Goal: Navigation & Orientation: Find specific page/section

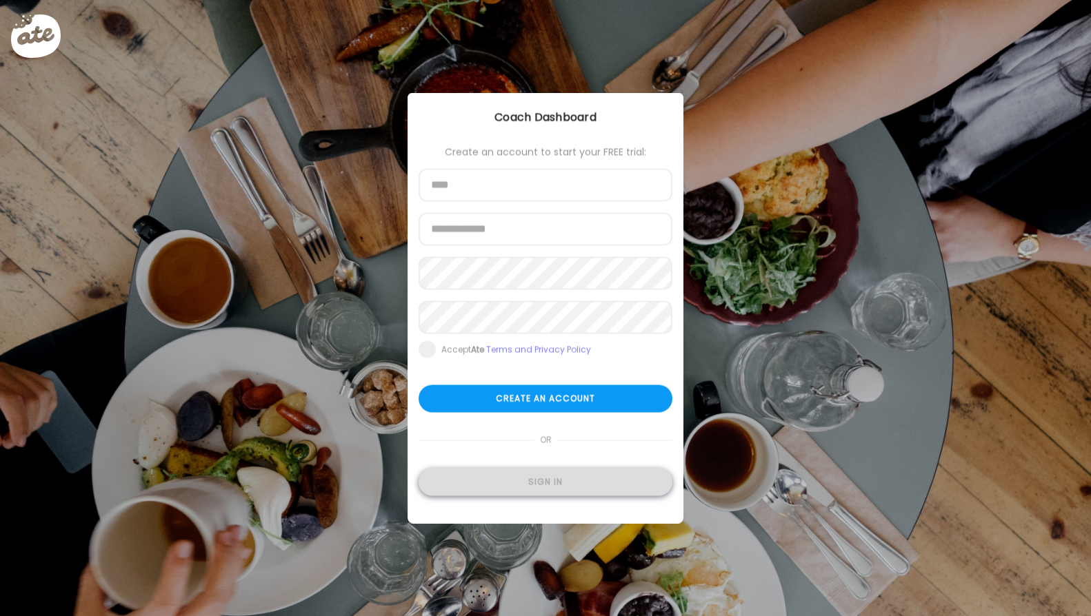
type input "**********"
click at [572, 482] on div "Sign in" at bounding box center [546, 483] width 254 height 28
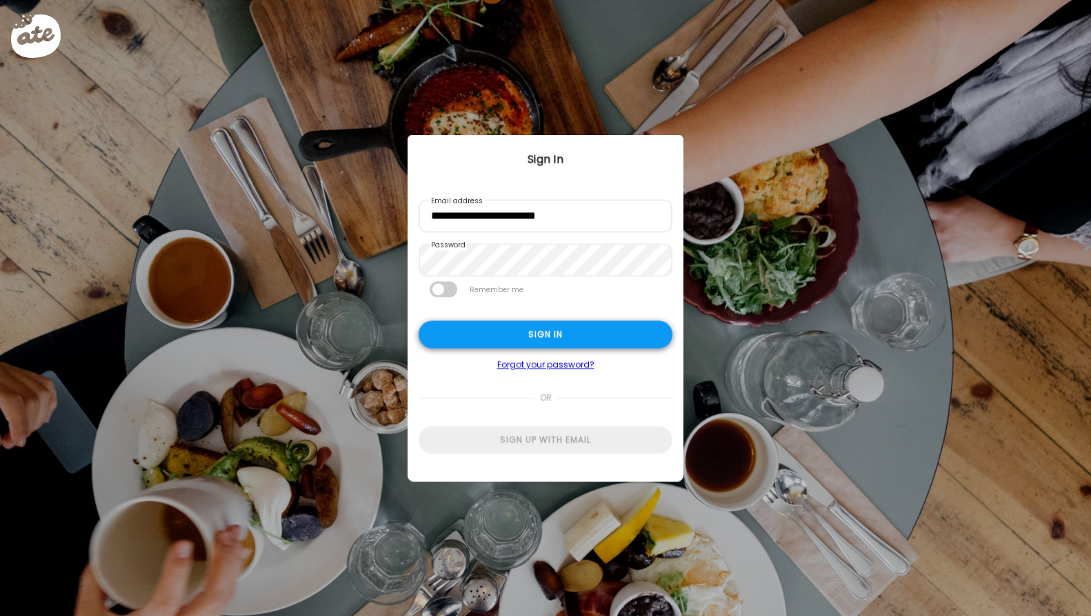
click at [563, 334] on div "Sign in" at bounding box center [546, 335] width 254 height 28
type input "**********"
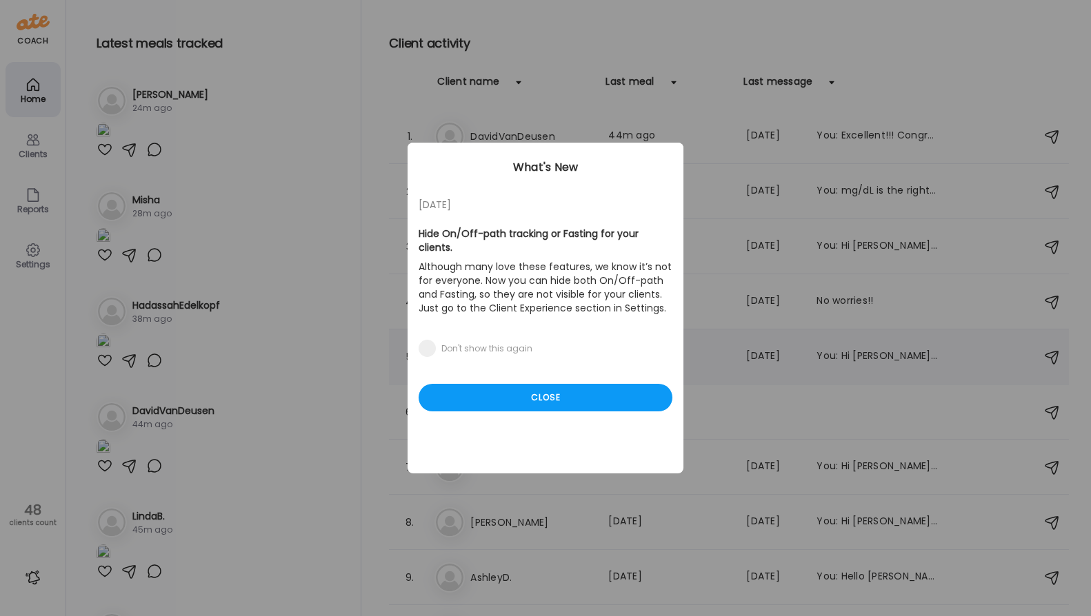
click at [575, 384] on div "Close" at bounding box center [546, 398] width 254 height 28
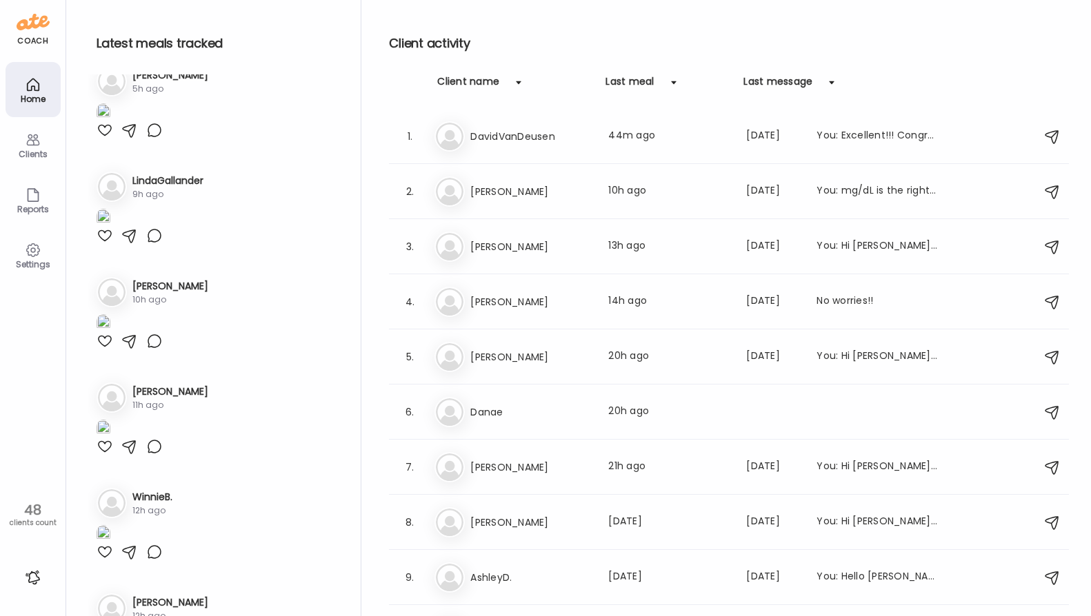
scroll to position [827, 0]
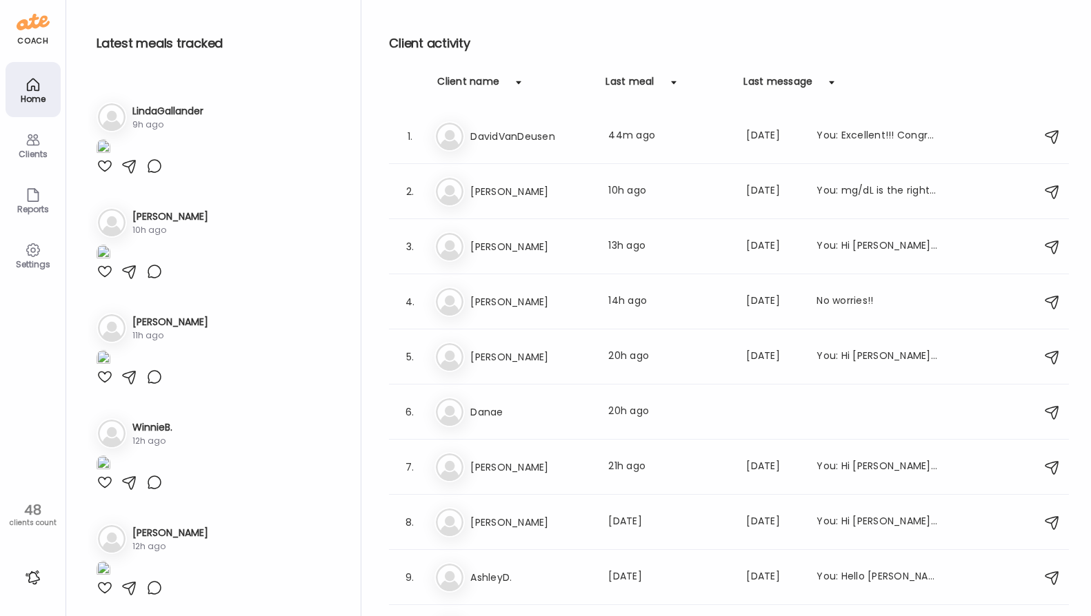
click at [110, 156] on img at bounding box center [104, 146] width 14 height 19
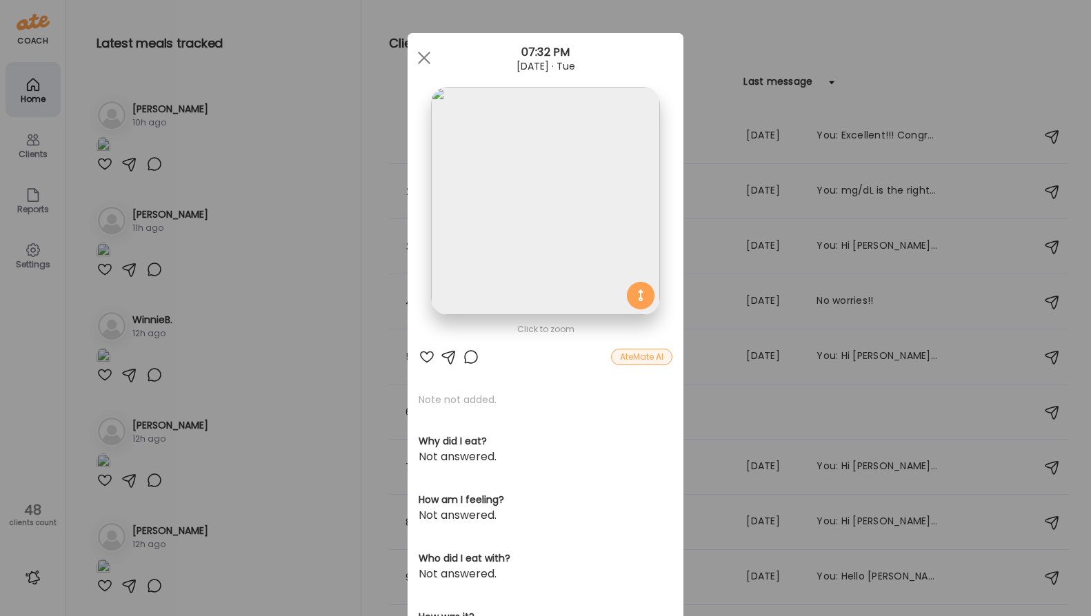
click at [523, 236] on img at bounding box center [545, 201] width 228 height 228
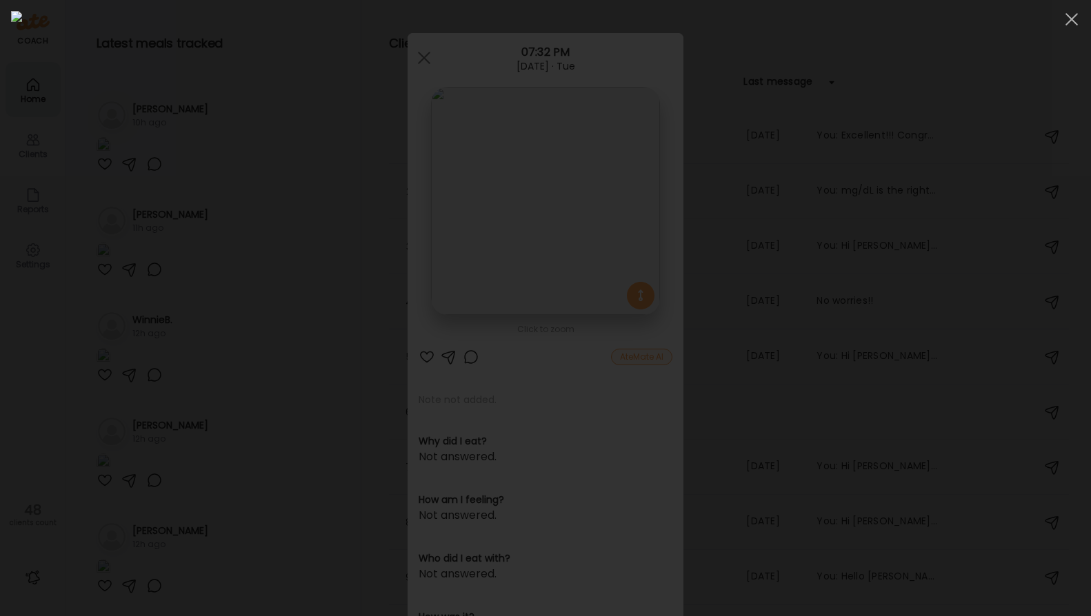
click at [523, 236] on img at bounding box center [545, 308] width 1069 height 594
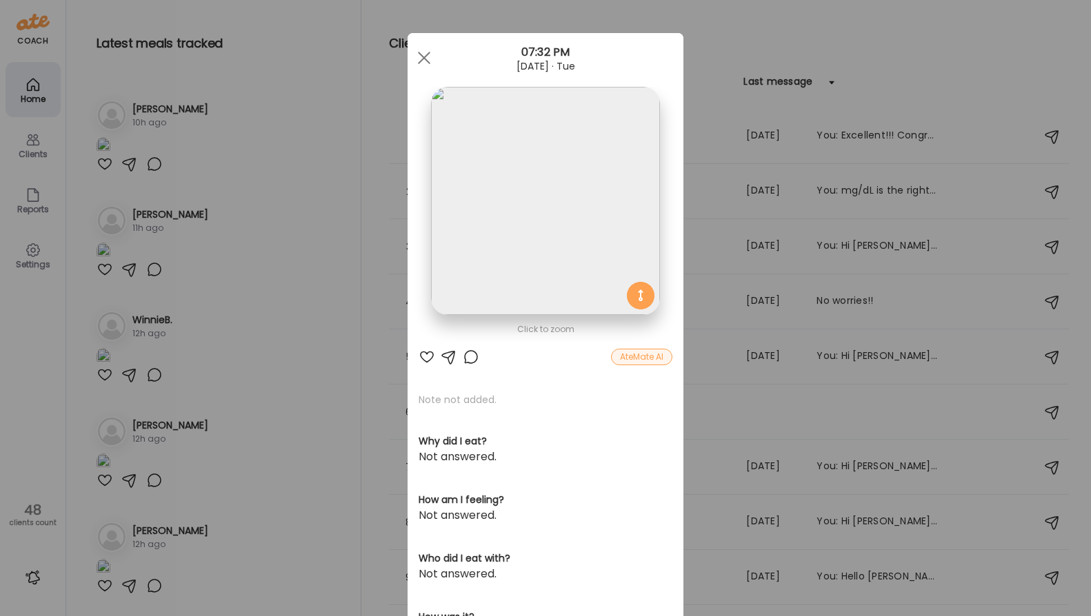
click at [81, 473] on div "Ate Coach Dashboard Wahoo! It’s official Take a moment to set up your Coach Pro…" at bounding box center [545, 308] width 1091 height 616
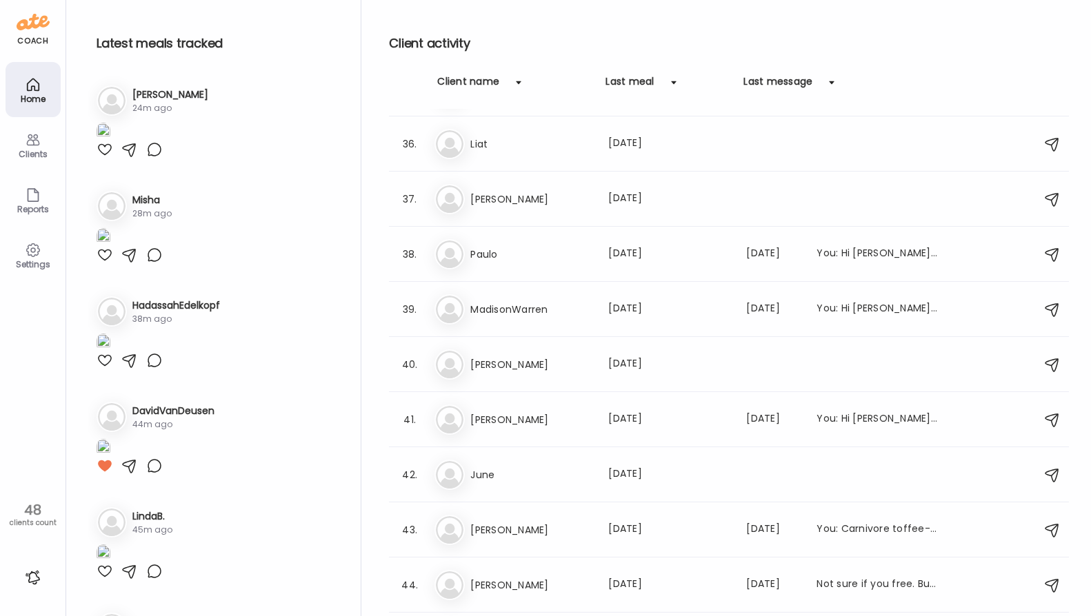
scroll to position [1968, 0]
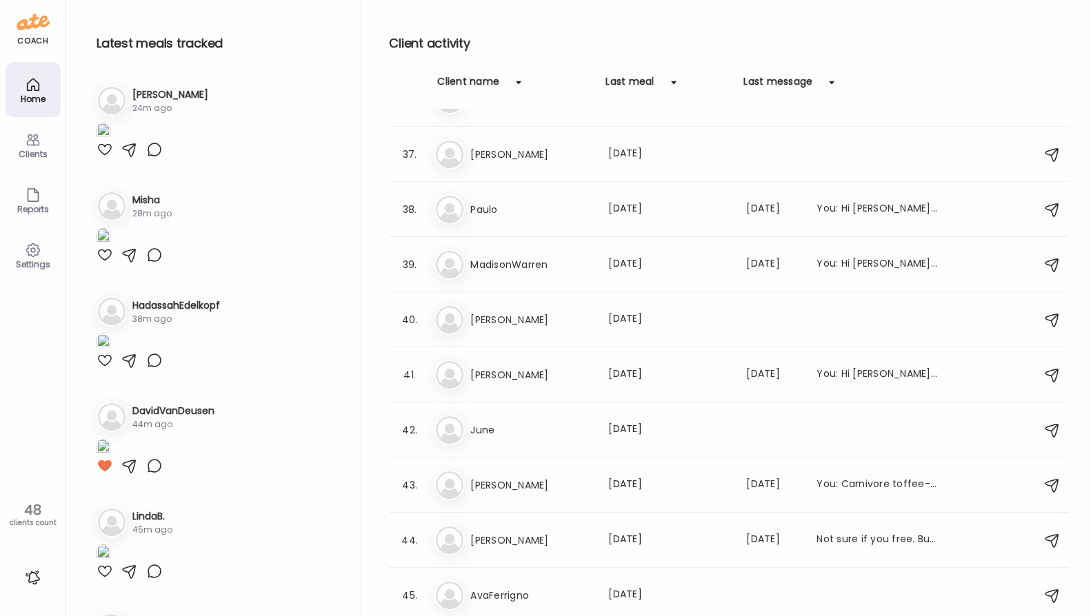
click at [477, 79] on div "Client name" at bounding box center [468, 85] width 62 height 22
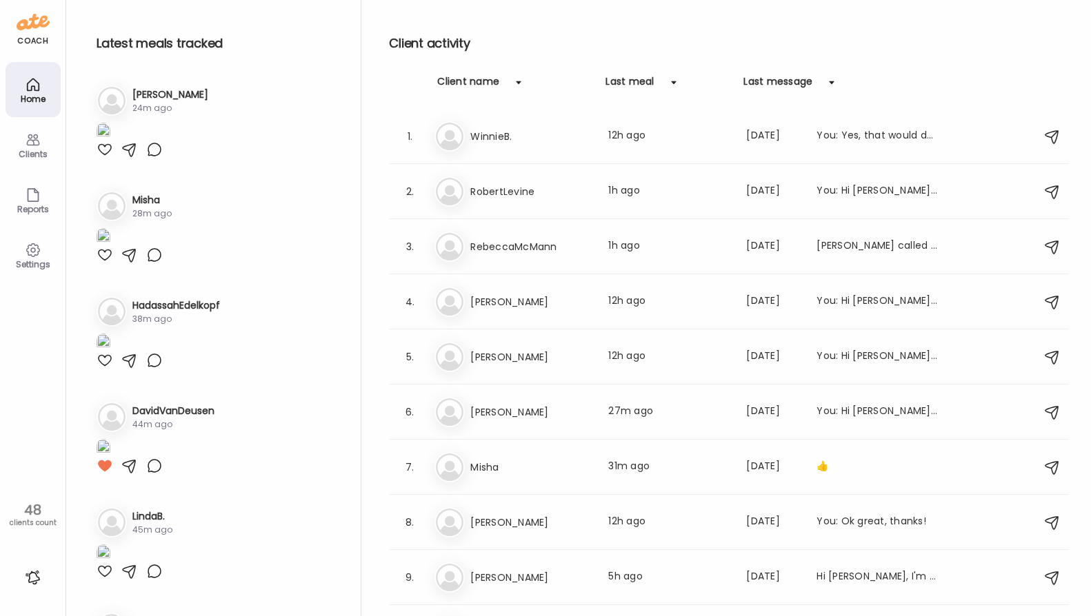
click at [477, 79] on div "Client name" at bounding box center [468, 85] width 62 height 22
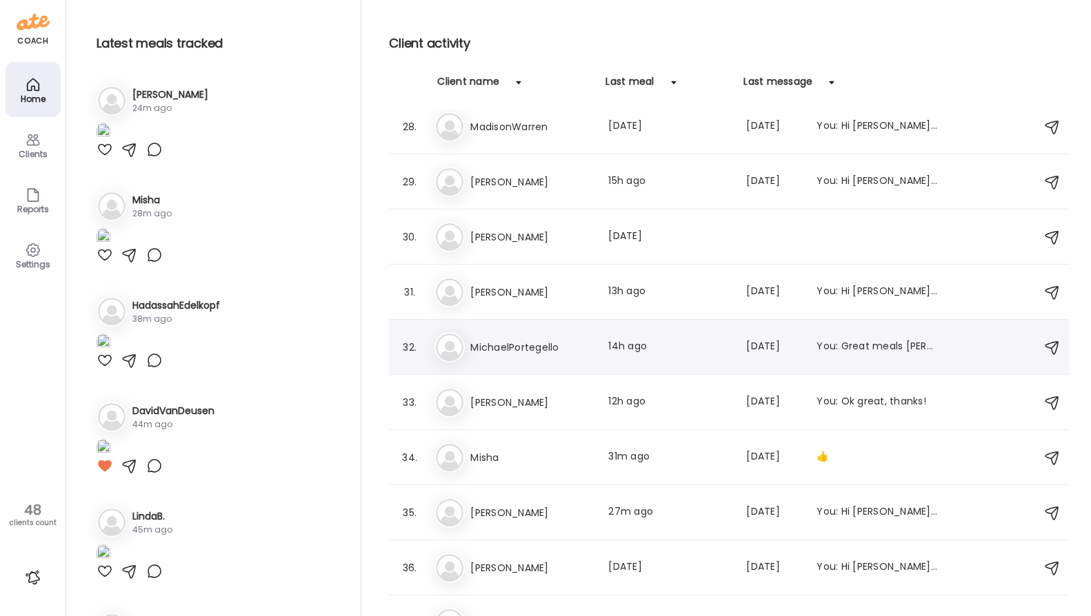
scroll to position [1568, 0]
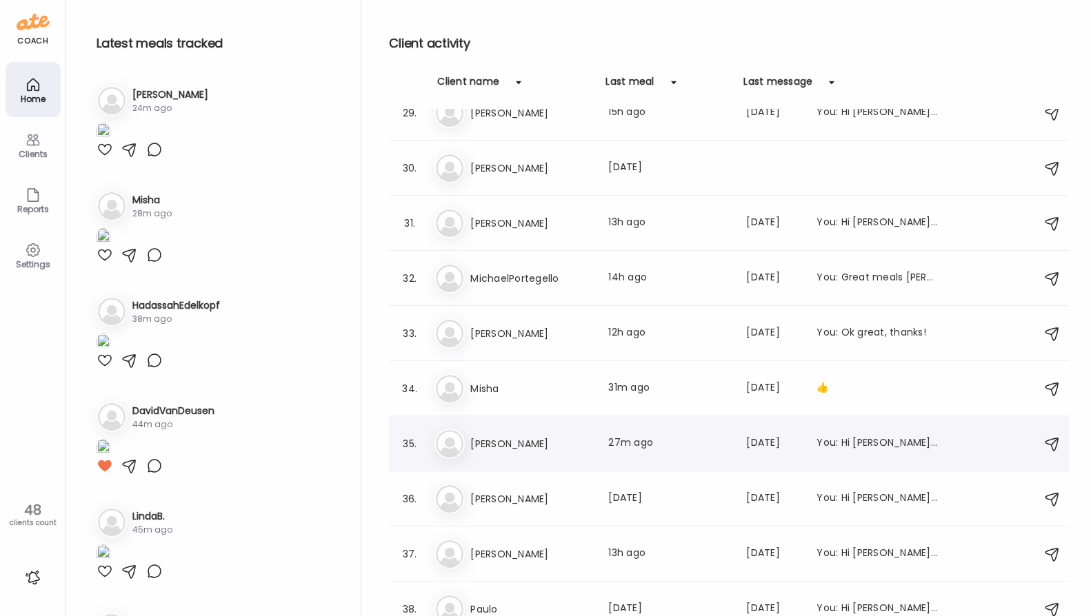
click at [575, 438] on h3 "[PERSON_NAME]" at bounding box center [530, 444] width 121 height 17
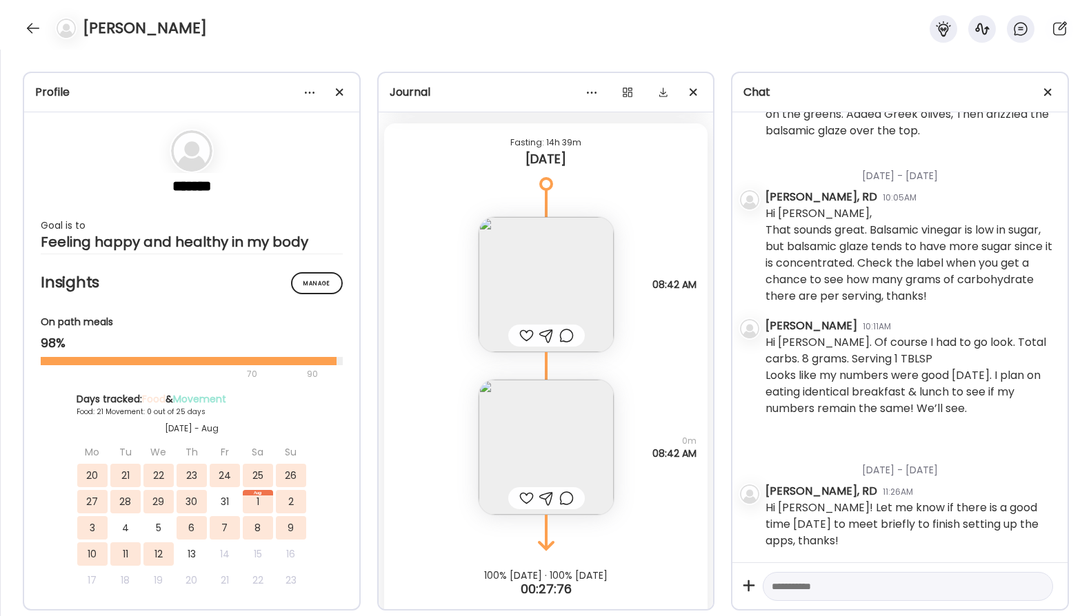
scroll to position [47640, 0]
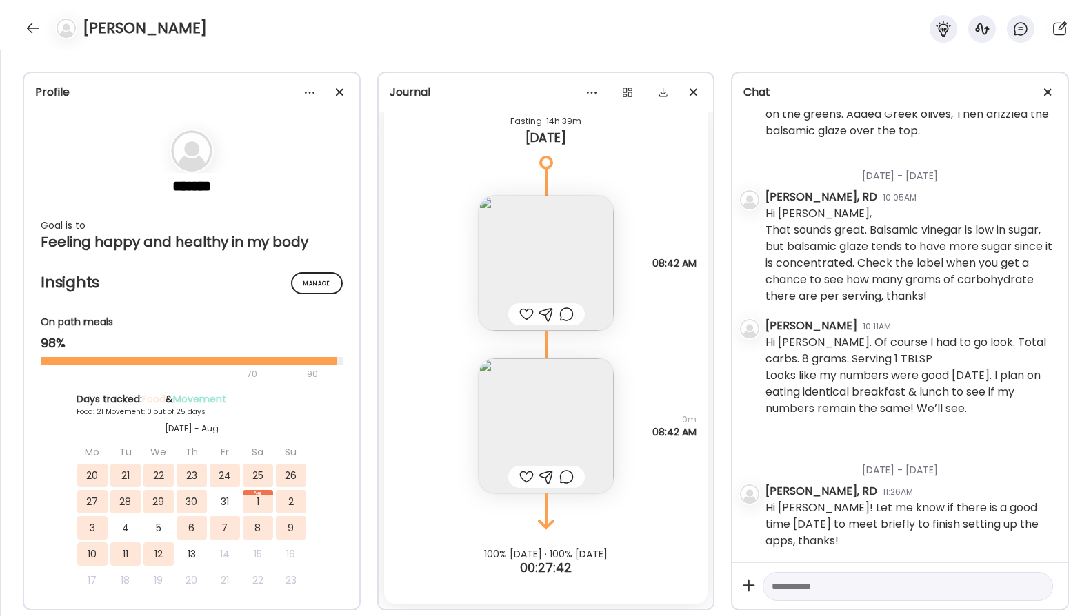
click at [545, 236] on img at bounding box center [546, 263] width 135 height 135
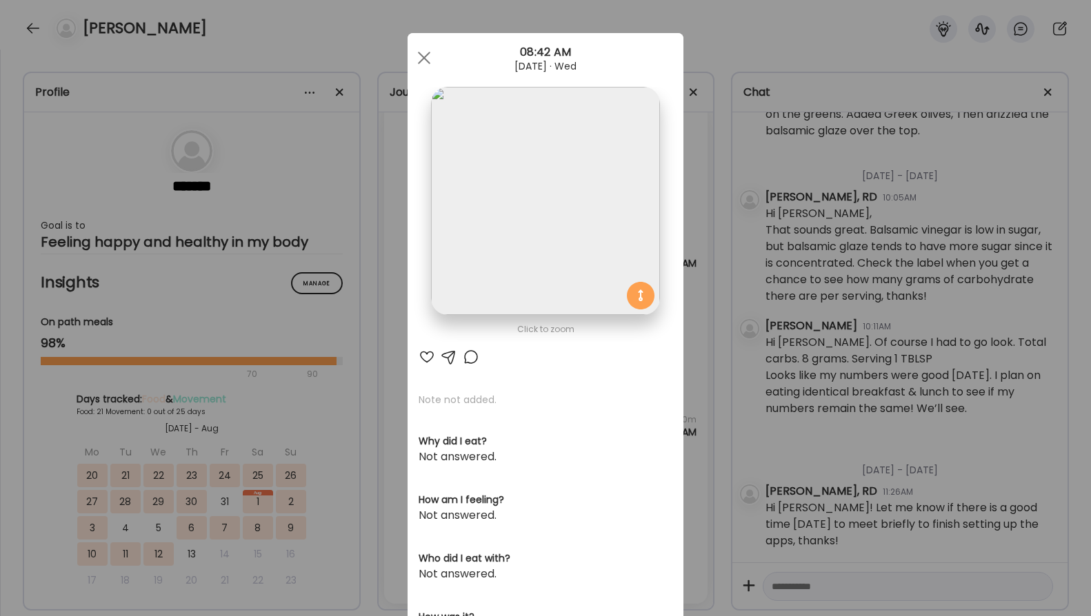
click at [545, 236] on img at bounding box center [545, 201] width 228 height 228
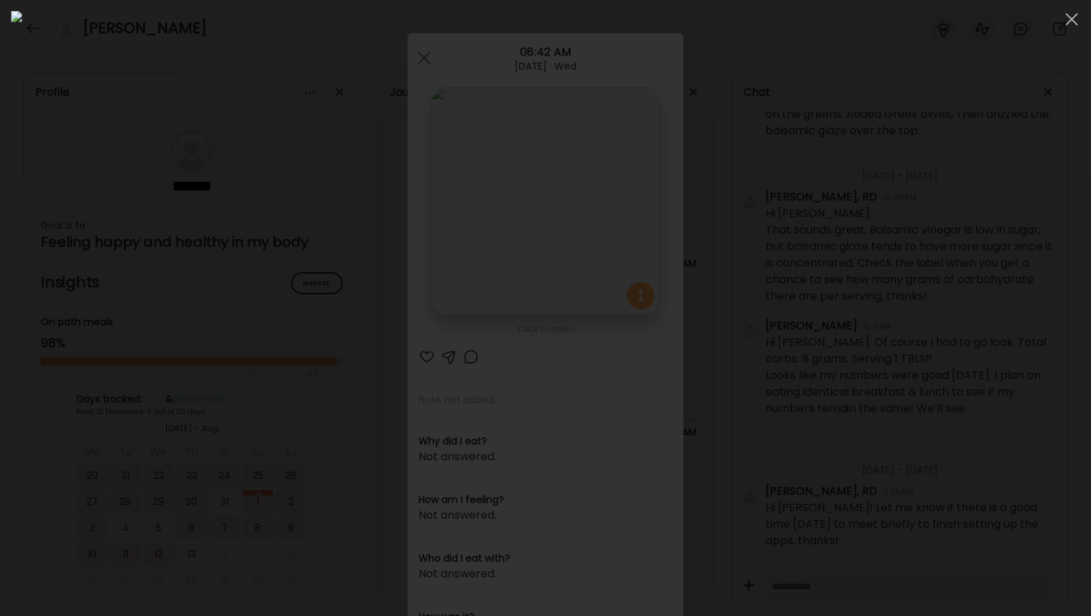
click at [545, 236] on img at bounding box center [545, 308] width 1069 height 594
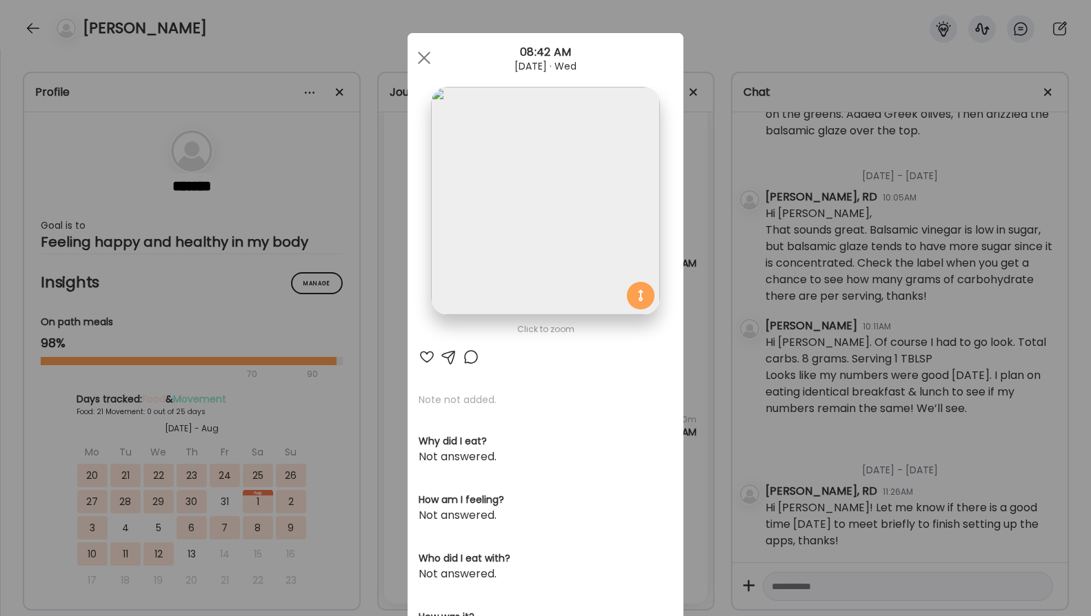
click at [705, 288] on div "Ate Coach Dashboard Wahoo! It’s official Take a moment to set up your Coach Pro…" at bounding box center [545, 308] width 1091 height 616
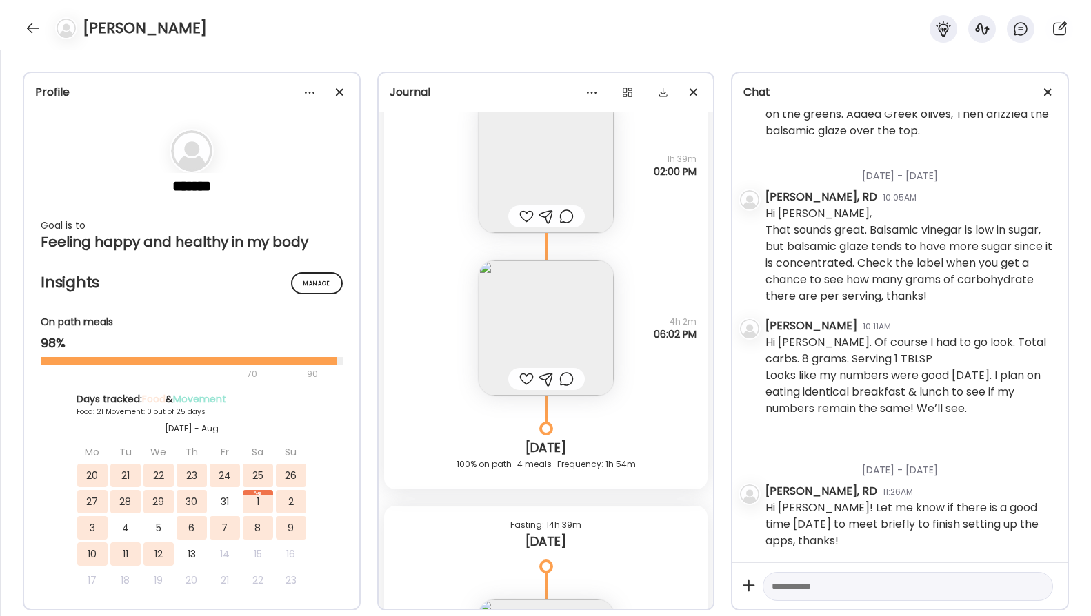
scroll to position [47227, 0]
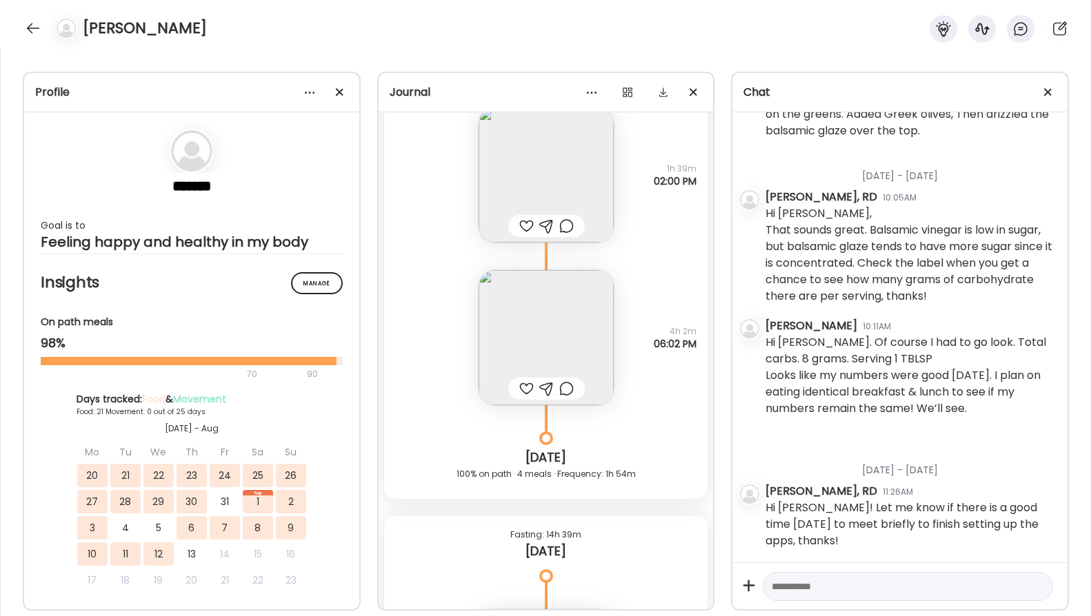
click at [533, 343] on img at bounding box center [546, 337] width 135 height 135
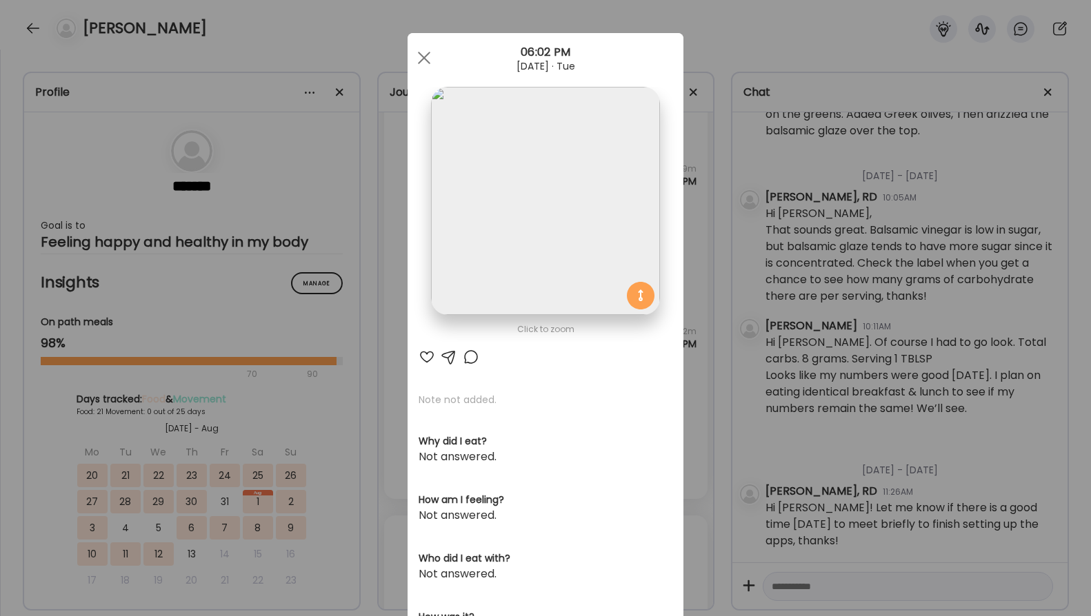
click at [524, 232] on img at bounding box center [545, 201] width 228 height 228
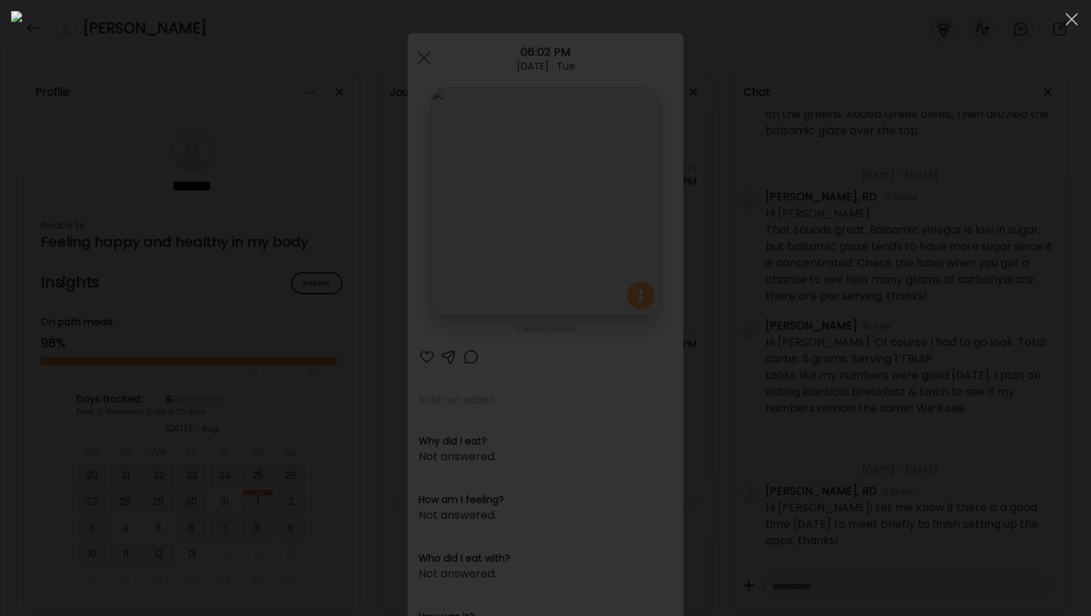
click at [908, 410] on div at bounding box center [545, 308] width 1069 height 594
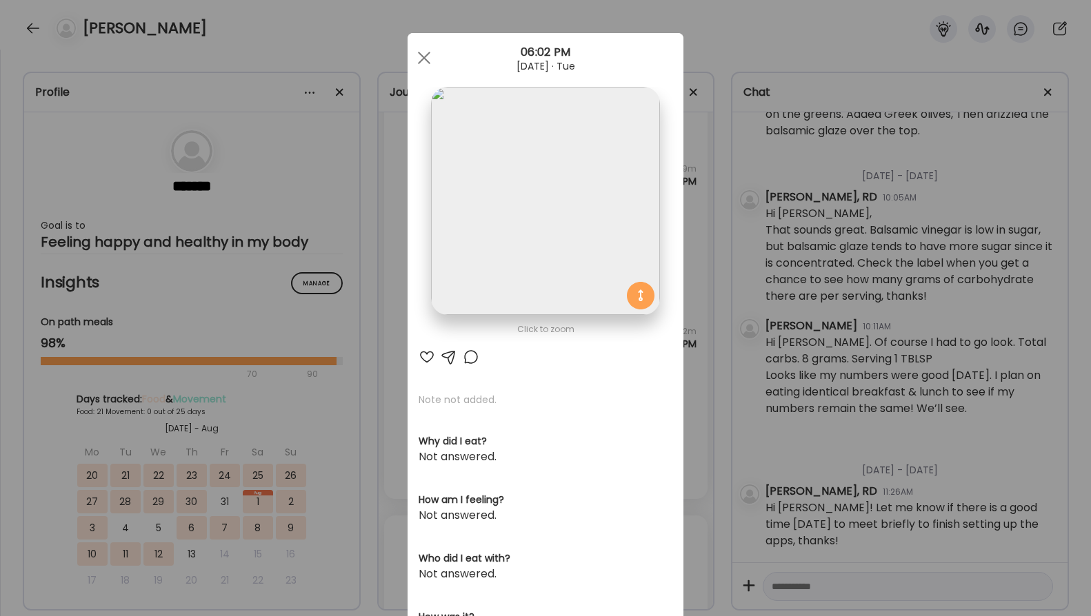
click at [749, 469] on div "Ate Coach Dashboard Wahoo! It’s official Take a moment to set up your Coach Pro…" at bounding box center [545, 308] width 1091 height 616
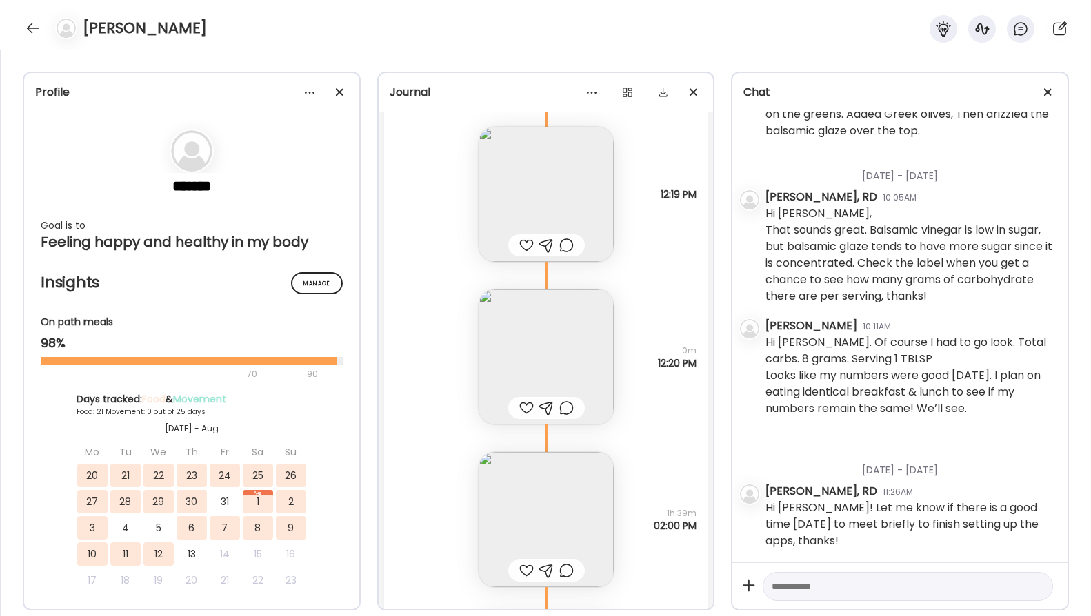
scroll to position [46813, 0]
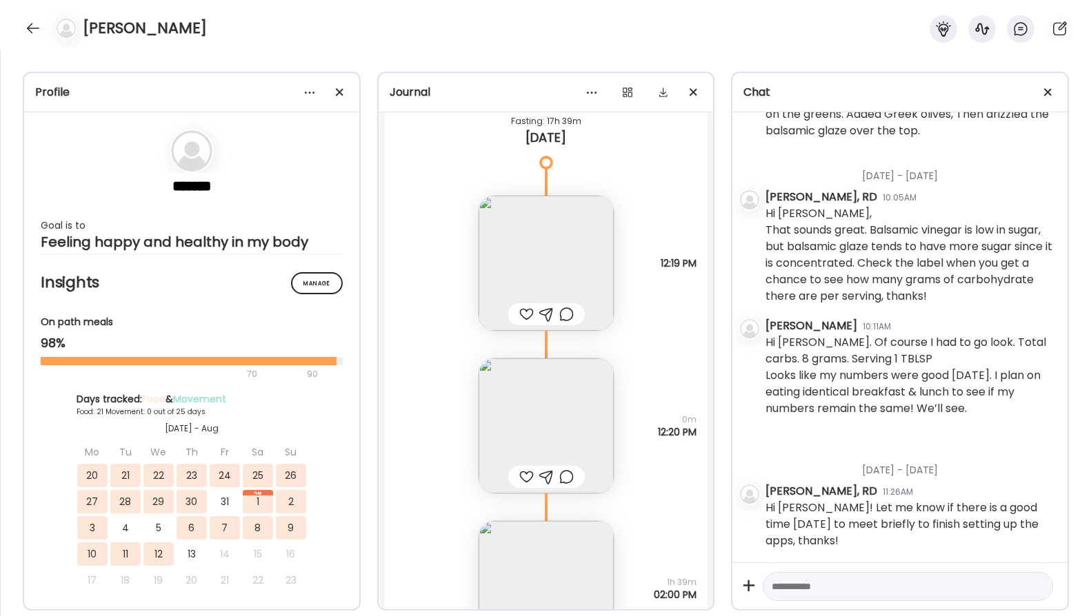
click at [534, 269] on img at bounding box center [546, 263] width 135 height 135
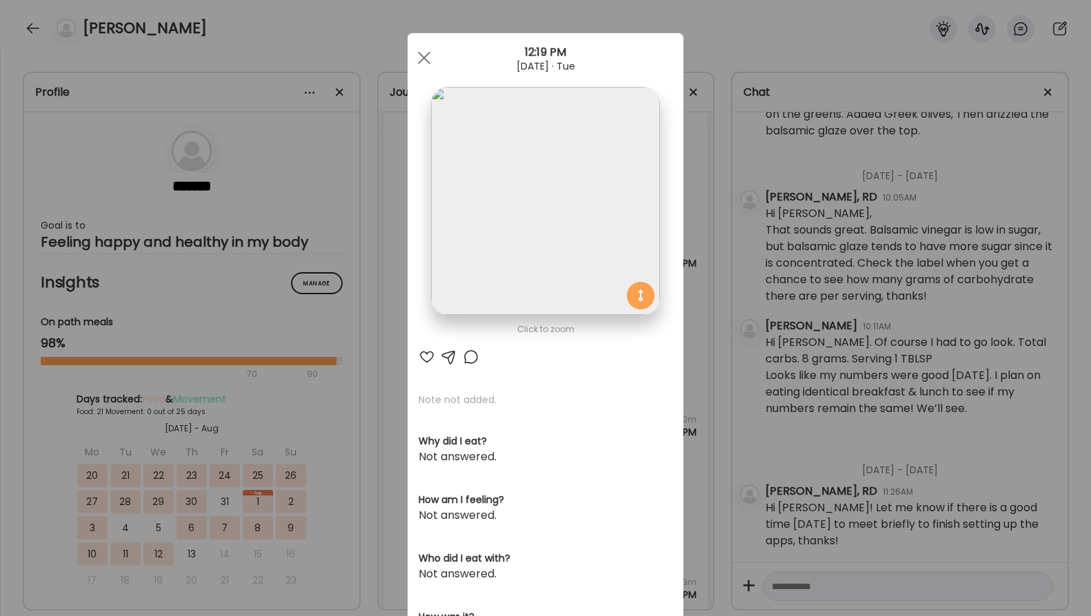
click at [543, 236] on img at bounding box center [545, 201] width 228 height 228
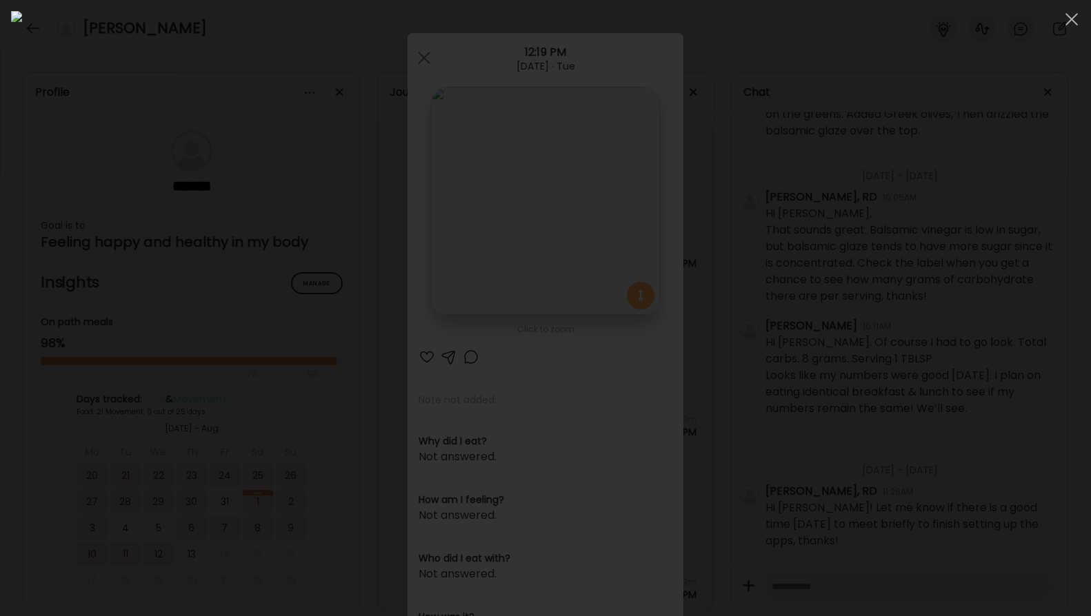
click at [883, 351] on div at bounding box center [545, 308] width 1069 height 594
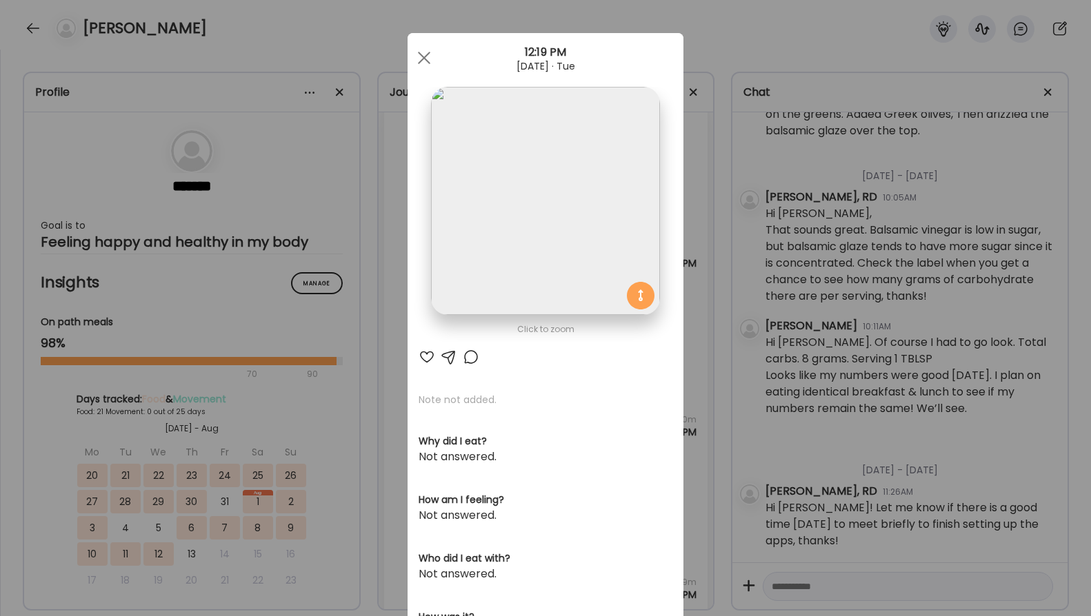
click at [707, 340] on div "Ate Coach Dashboard Wahoo! It’s official Take a moment to set up your Coach Pro…" at bounding box center [545, 308] width 1091 height 616
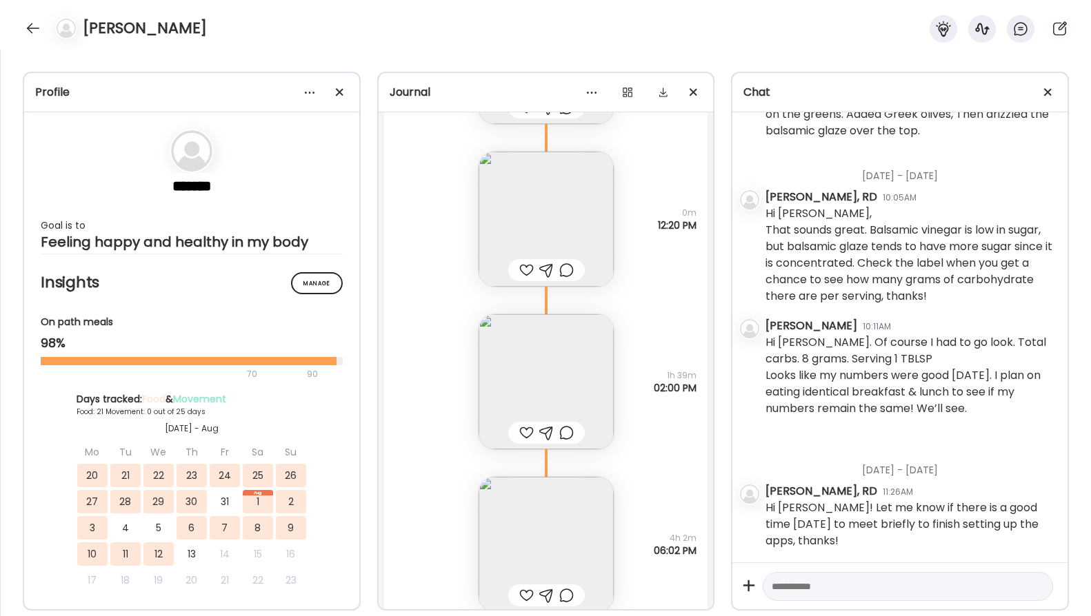
scroll to position [46951, 0]
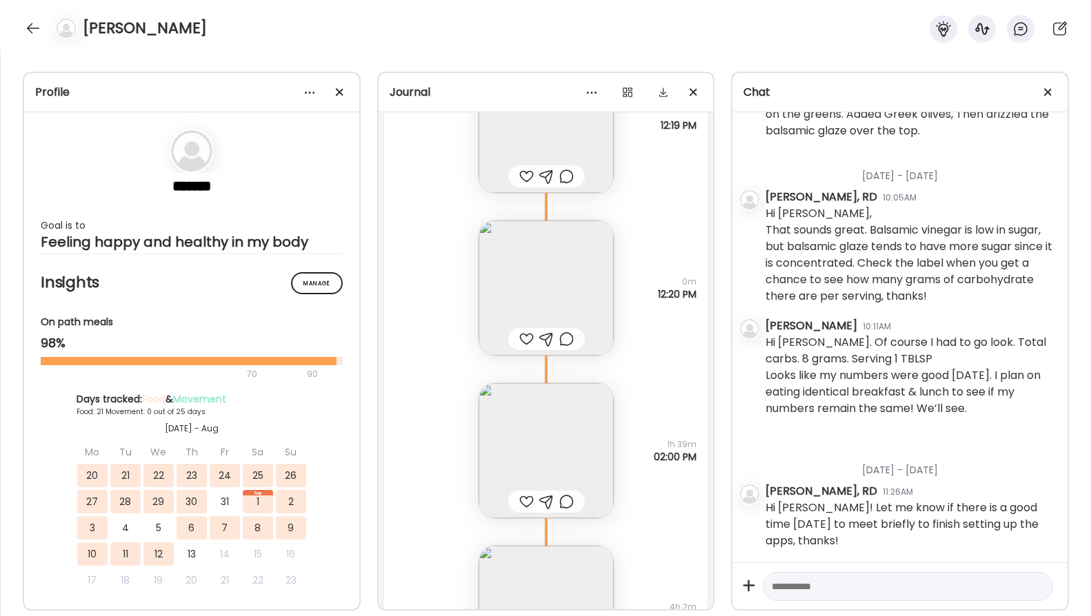
click at [531, 123] on img at bounding box center [546, 125] width 135 height 135
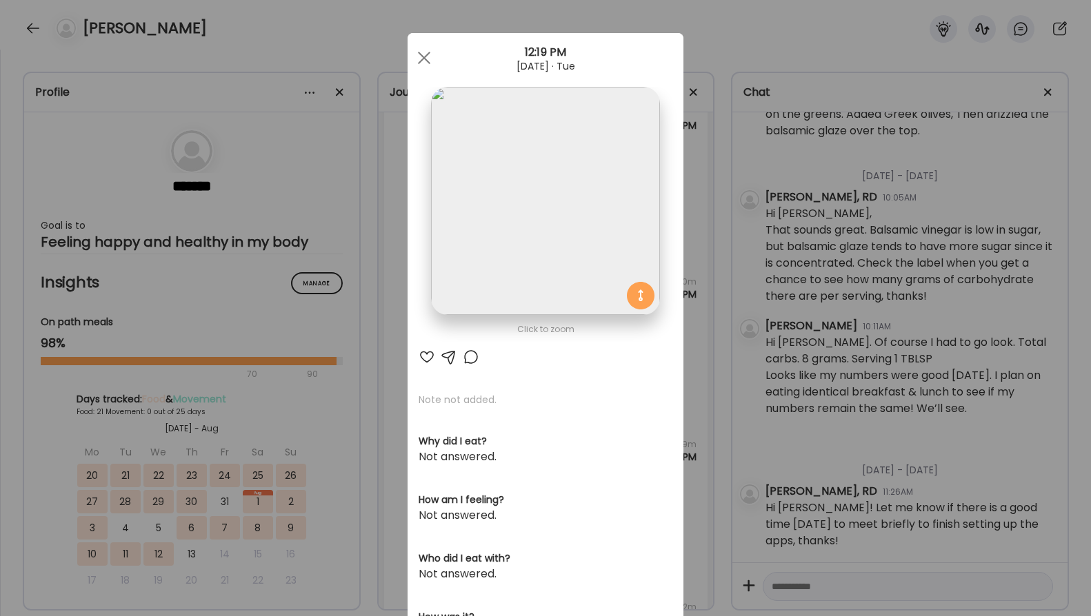
click at [512, 181] on img at bounding box center [545, 201] width 228 height 228
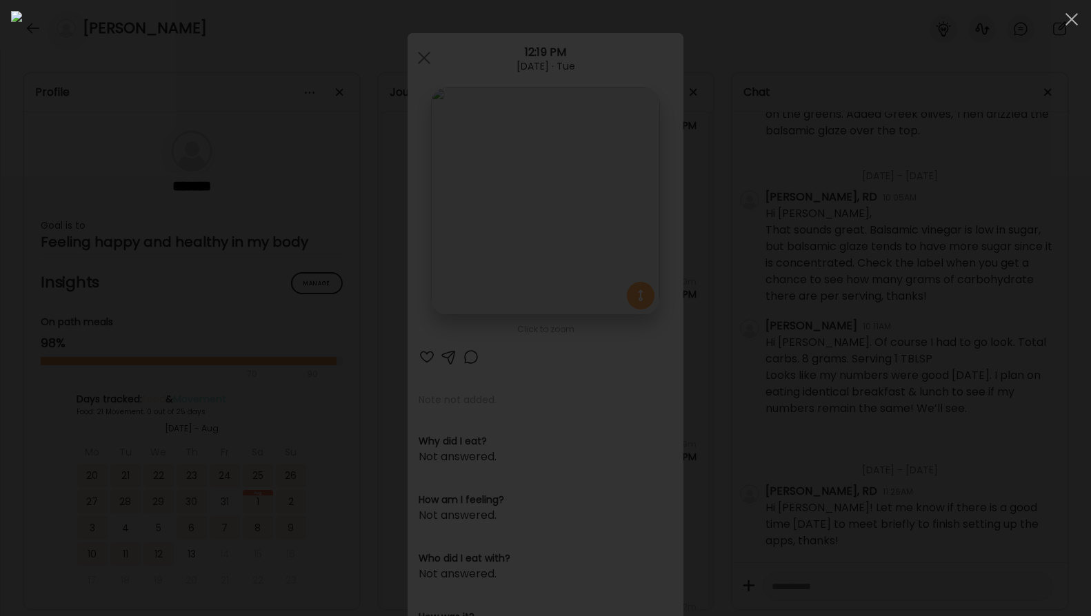
click at [512, 181] on img at bounding box center [545, 308] width 1069 height 594
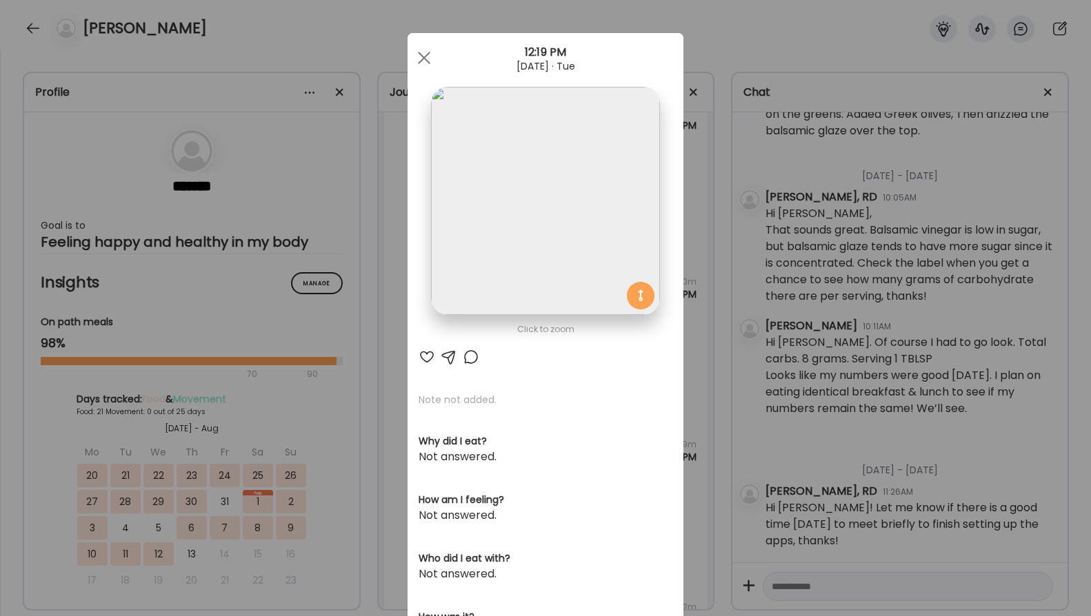
click at [722, 266] on div "Ate Coach Dashboard Wahoo! It’s official Take a moment to set up your Coach Pro…" at bounding box center [545, 308] width 1091 height 616
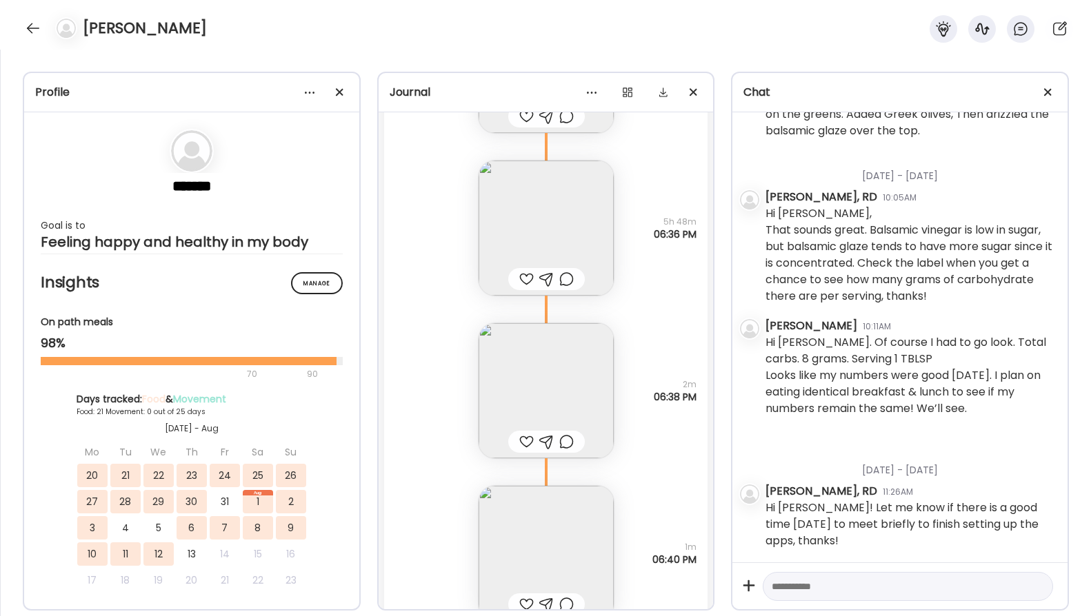
scroll to position [46123, 0]
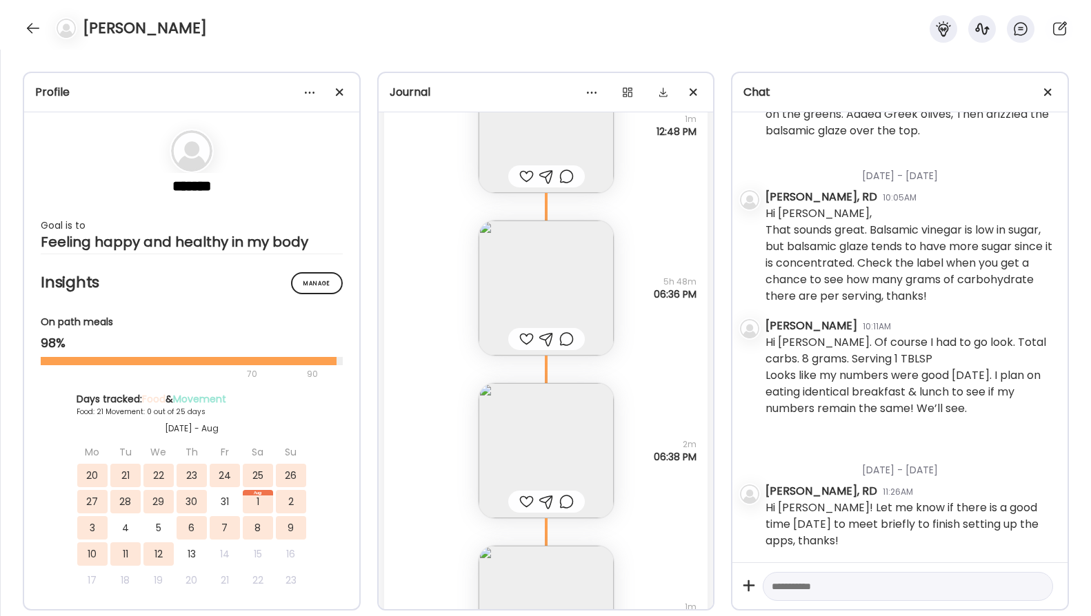
click at [527, 268] on img at bounding box center [546, 288] width 135 height 135
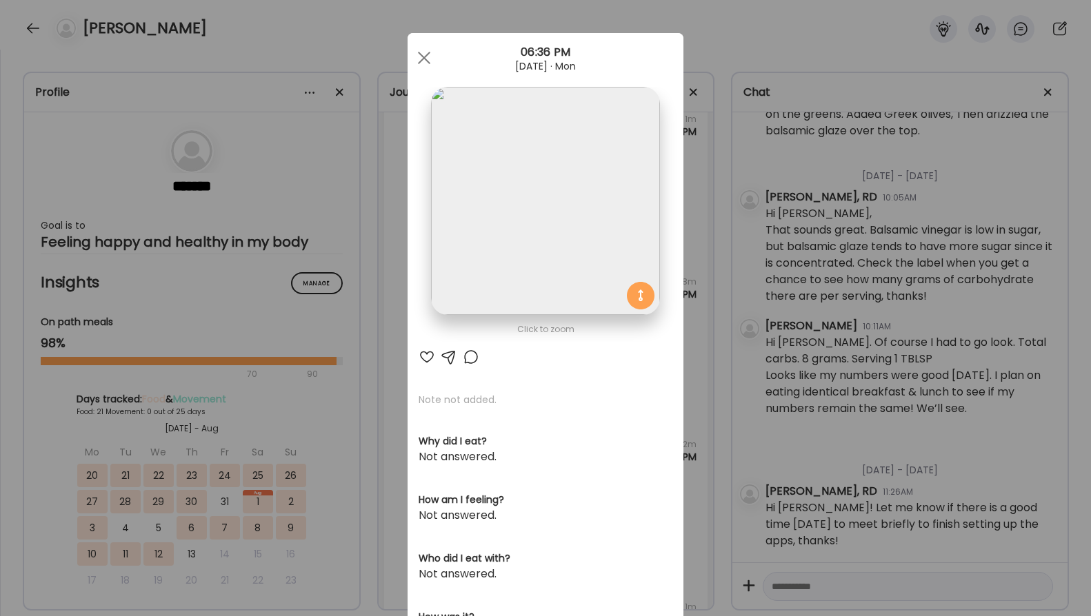
click at [394, 359] on div "Ate Coach Dashboard Wahoo! It’s official Take a moment to set up your Coach Pro…" at bounding box center [545, 308] width 1091 height 616
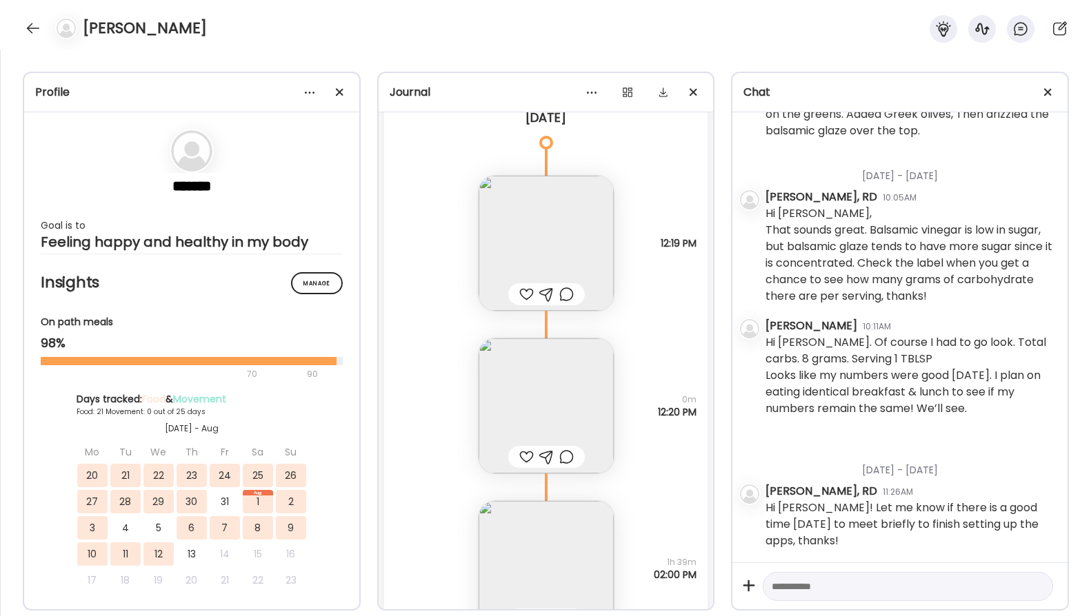
scroll to position [46882, 0]
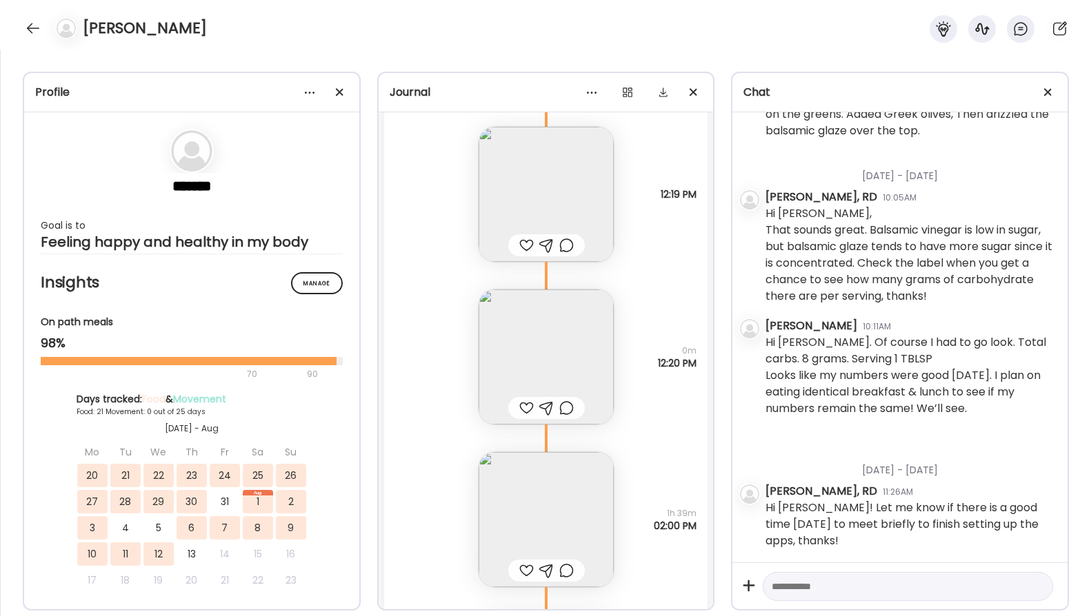
click at [496, 177] on img at bounding box center [546, 194] width 135 height 135
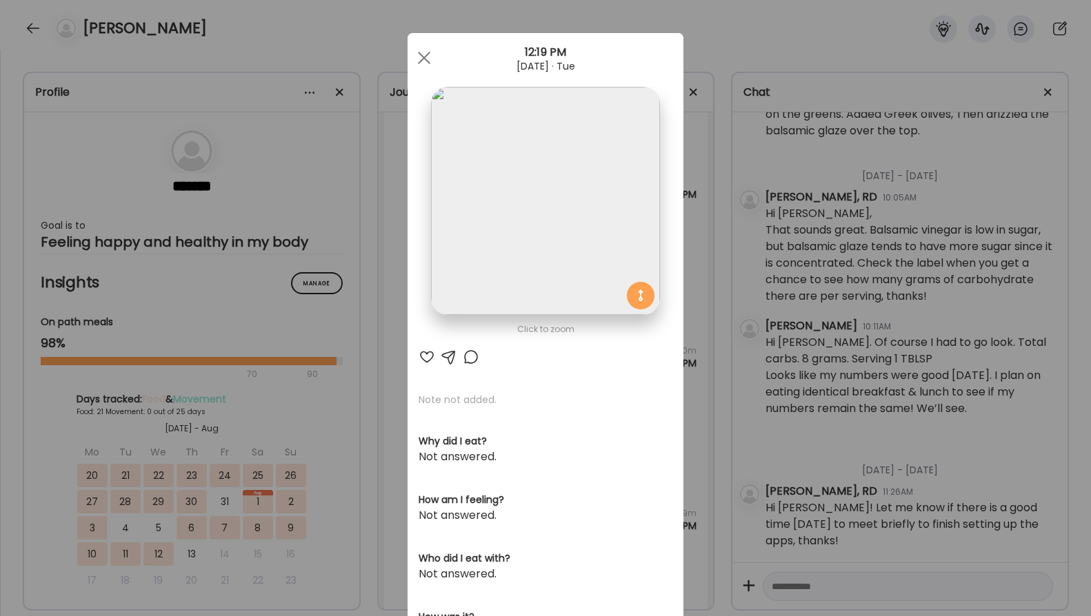
click at [563, 188] on img at bounding box center [545, 201] width 228 height 228
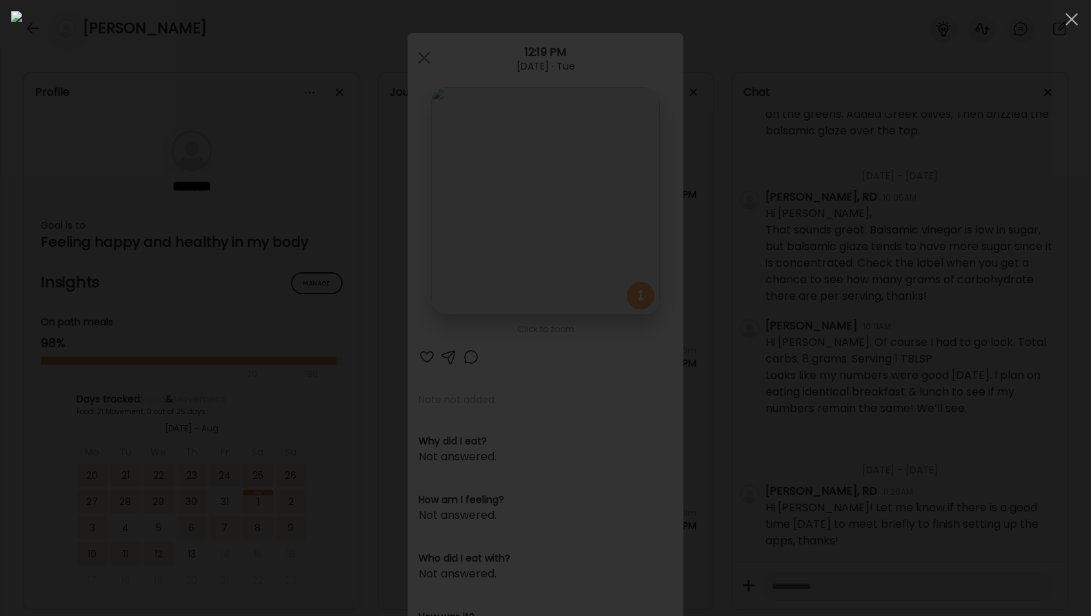
click at [892, 134] on div at bounding box center [545, 308] width 1069 height 594
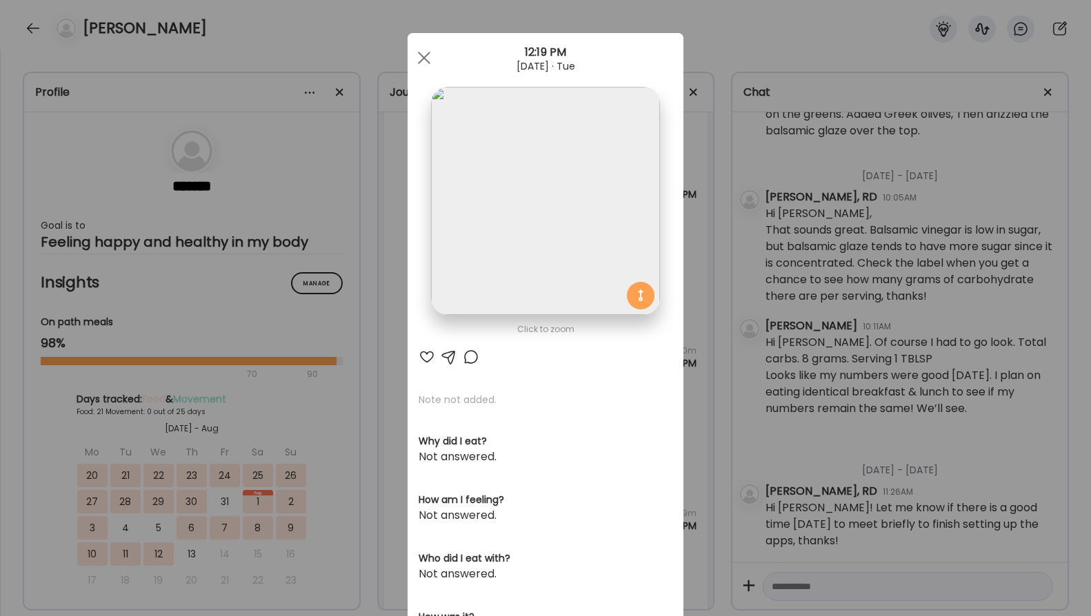
click at [741, 37] on div "Ate Coach Dashboard Wahoo! It’s official Take a moment to set up your Coach Pro…" at bounding box center [545, 308] width 1091 height 616
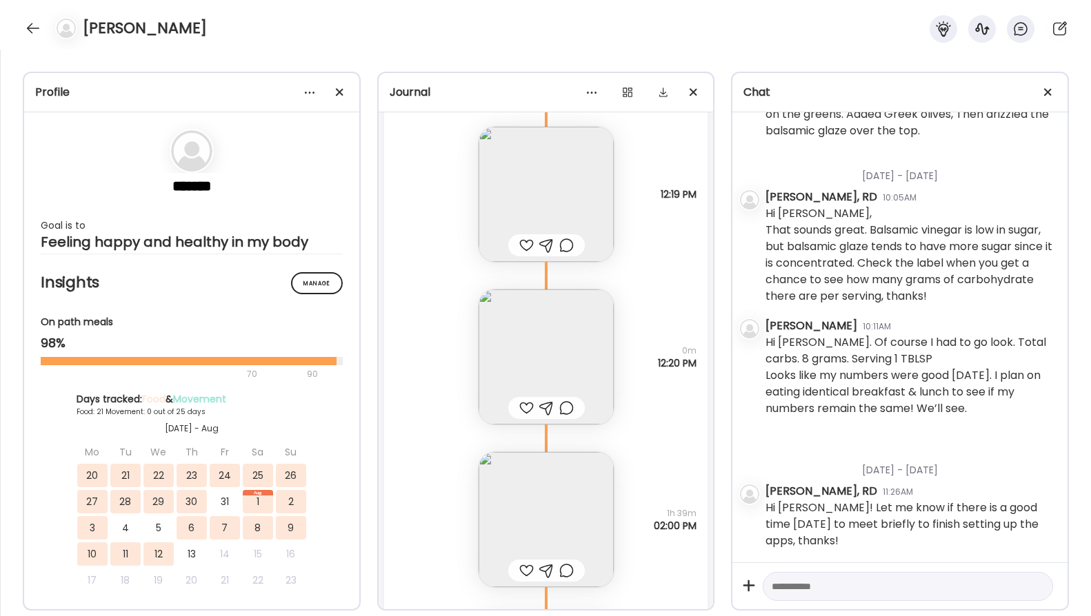
click at [562, 199] on img at bounding box center [546, 194] width 135 height 135
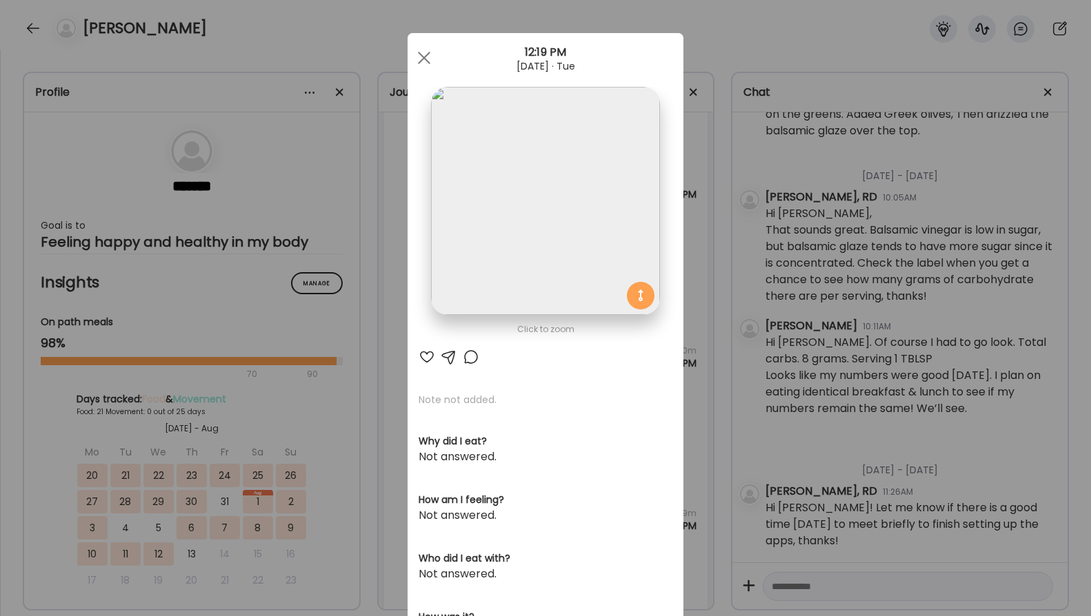
click at [481, 154] on img at bounding box center [545, 201] width 228 height 228
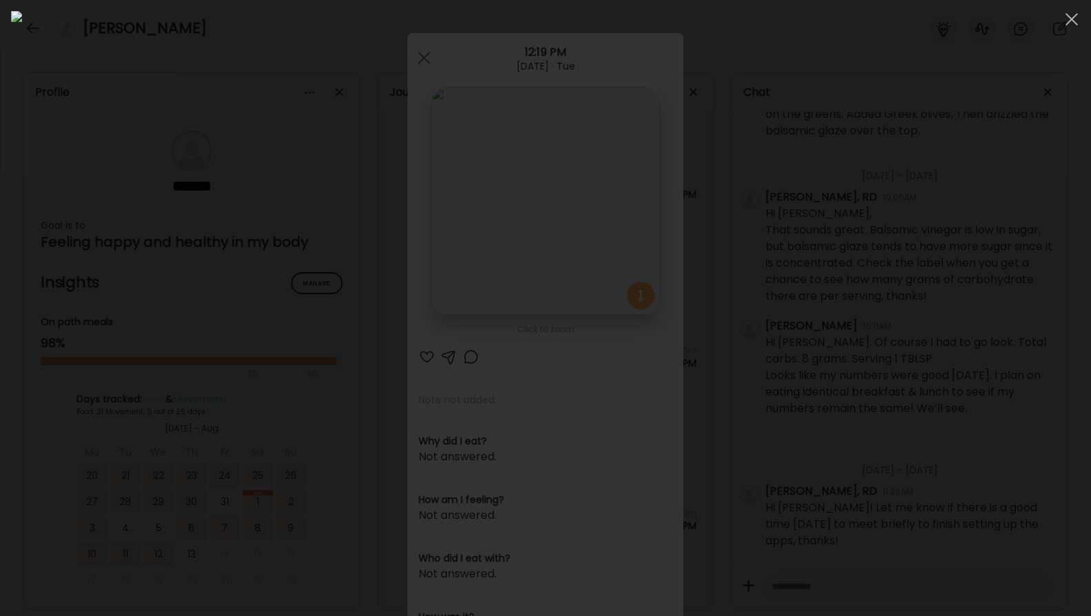
click at [168, 138] on div at bounding box center [545, 308] width 1069 height 594
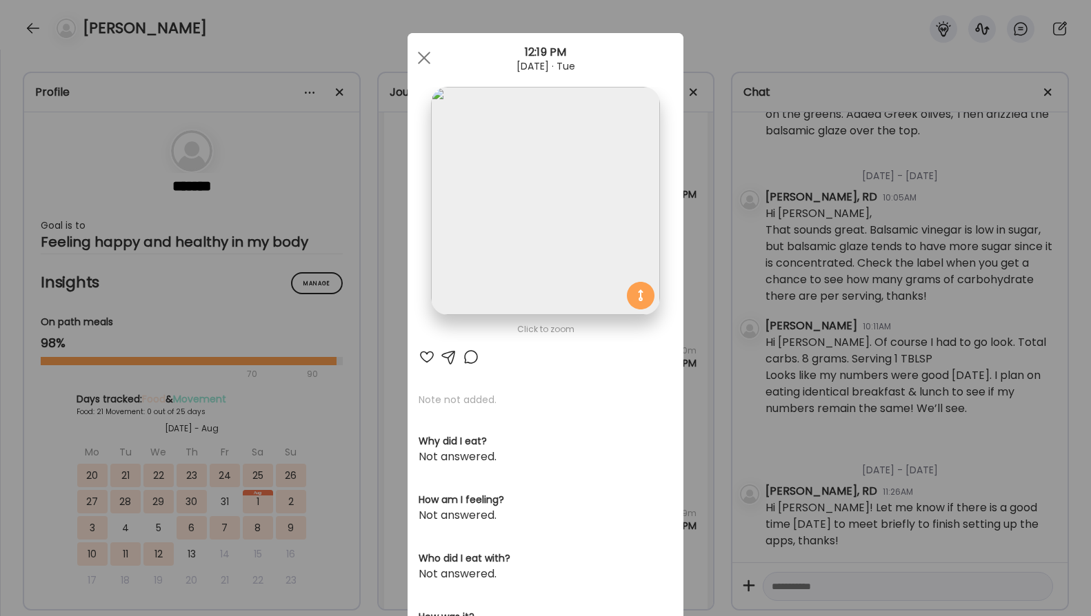
click at [381, 163] on div "Ate Coach Dashboard Wahoo! It’s official Take a moment to set up your Coach Pro…" at bounding box center [545, 308] width 1091 height 616
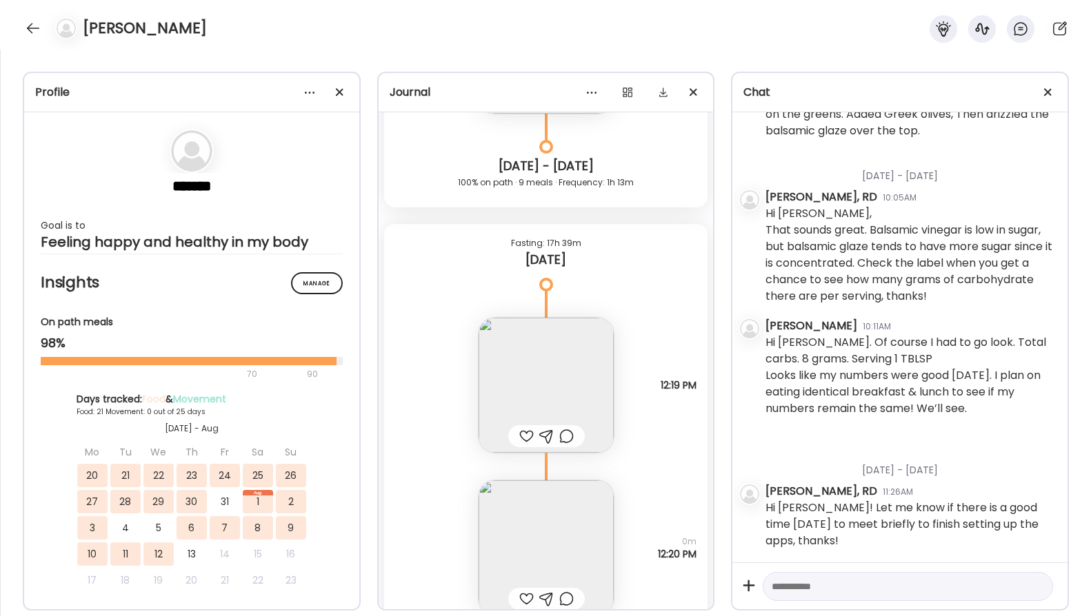
scroll to position [46675, 0]
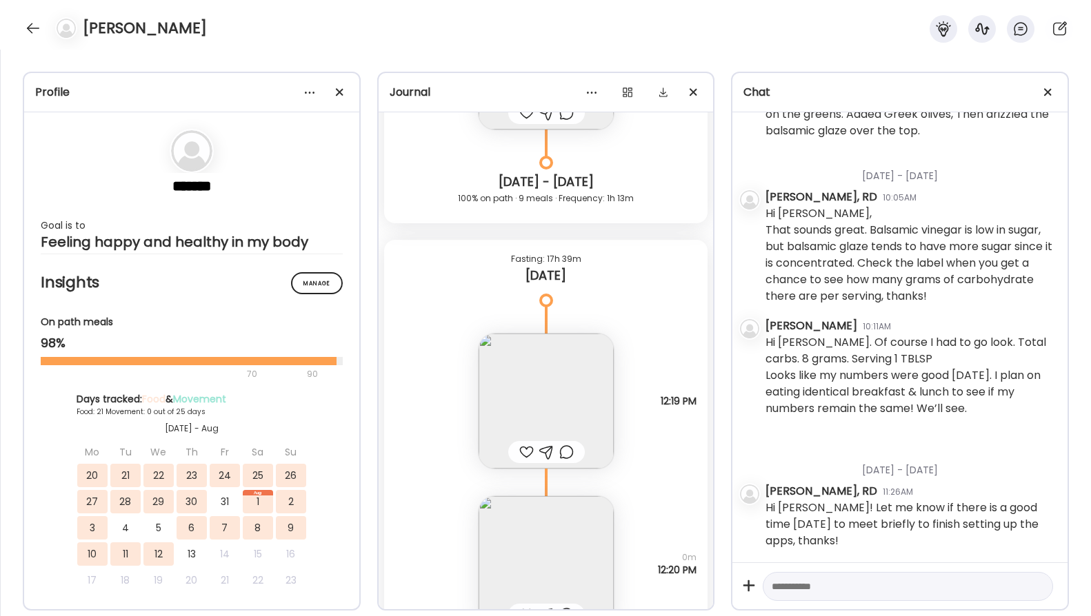
click at [562, 408] on img at bounding box center [546, 401] width 135 height 135
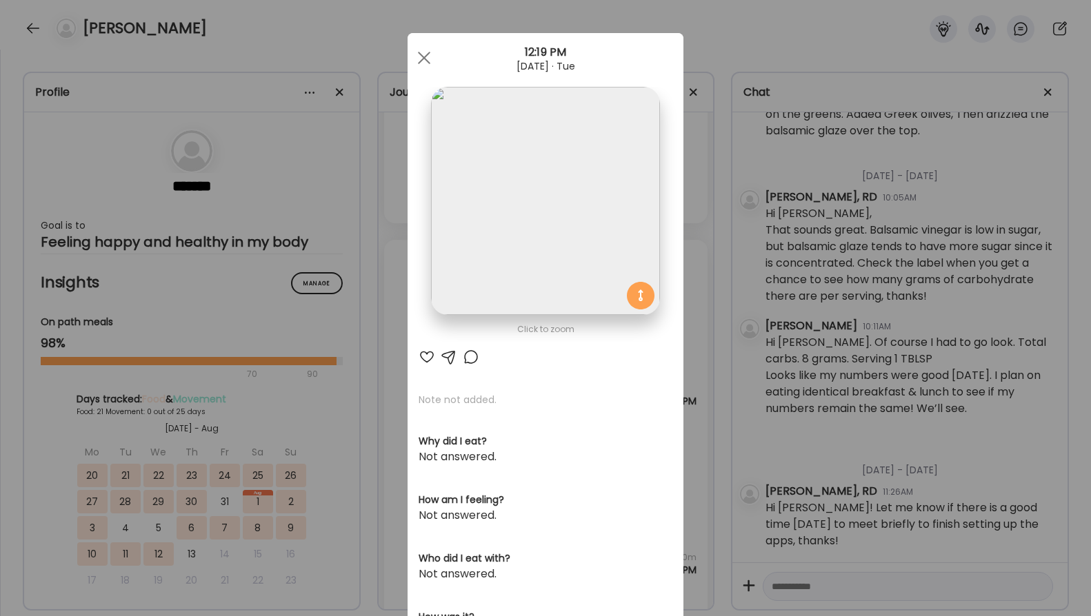
click at [541, 231] on img at bounding box center [545, 201] width 228 height 228
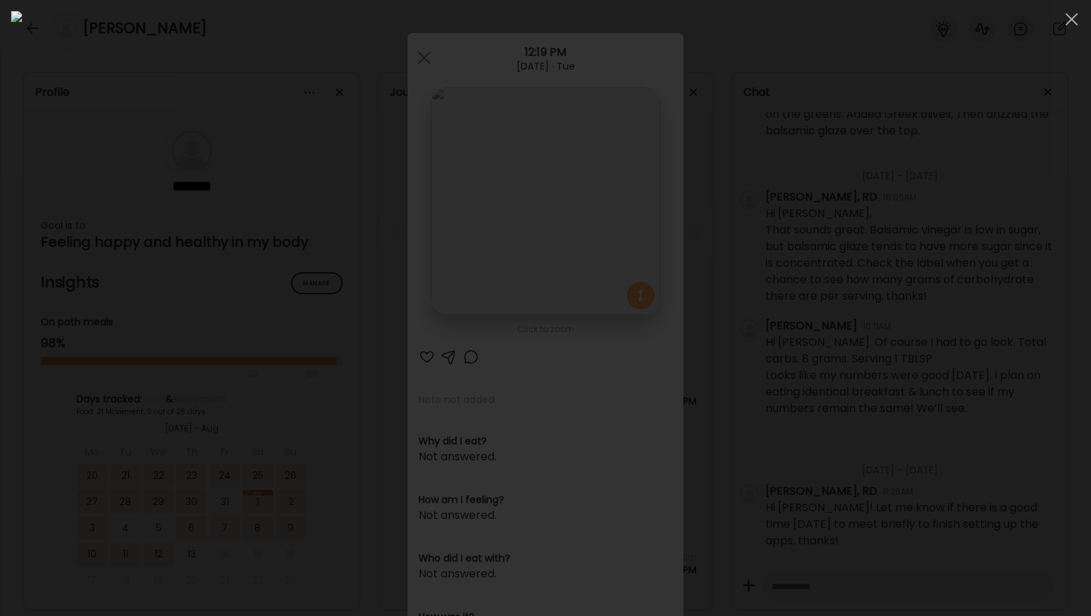
click at [177, 541] on div at bounding box center [545, 308] width 1069 height 594
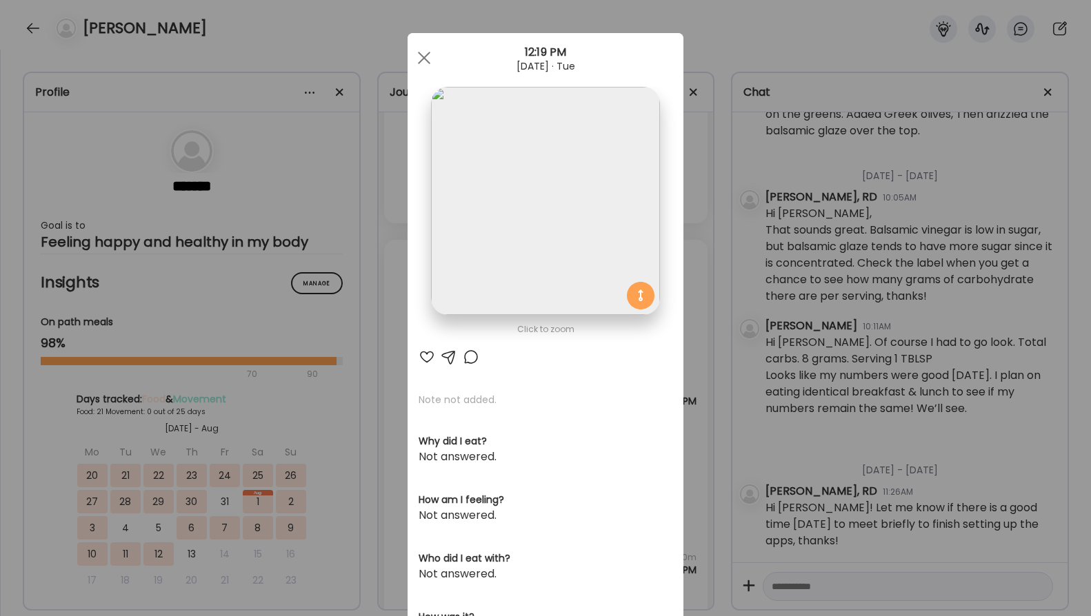
click at [703, 365] on div "Ate Coach Dashboard Wahoo! It’s official Take a moment to set up your Coach Pro…" at bounding box center [545, 308] width 1091 height 616
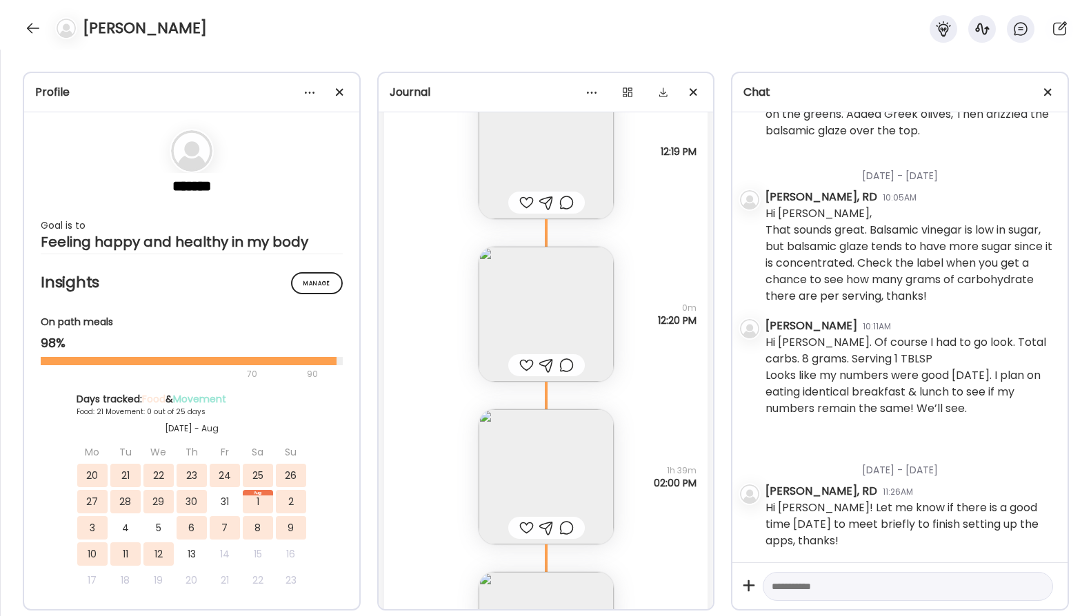
scroll to position [46882, 0]
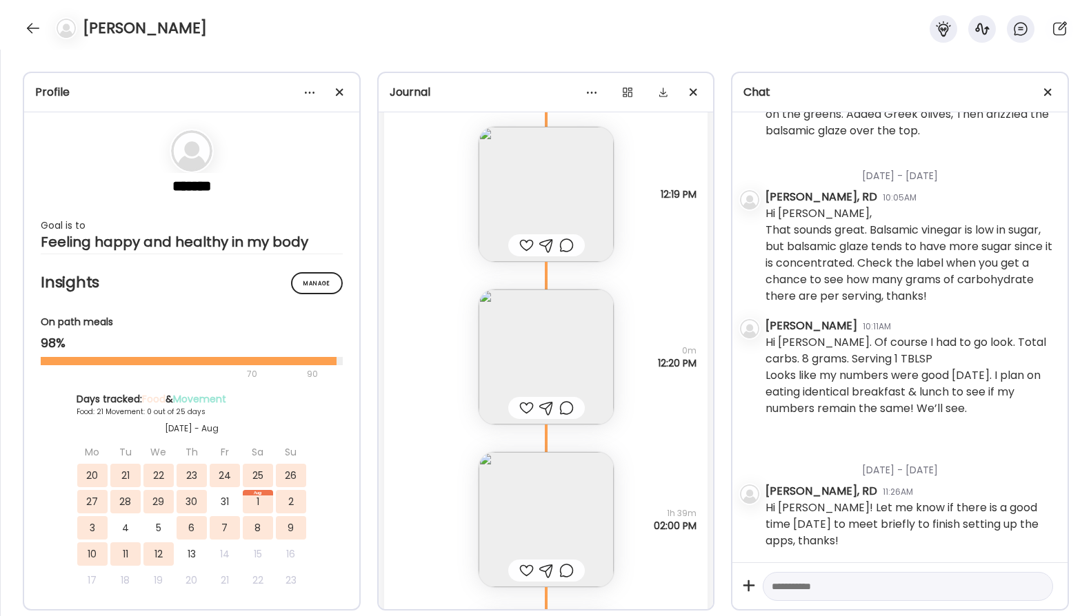
click at [539, 215] on img at bounding box center [546, 194] width 135 height 135
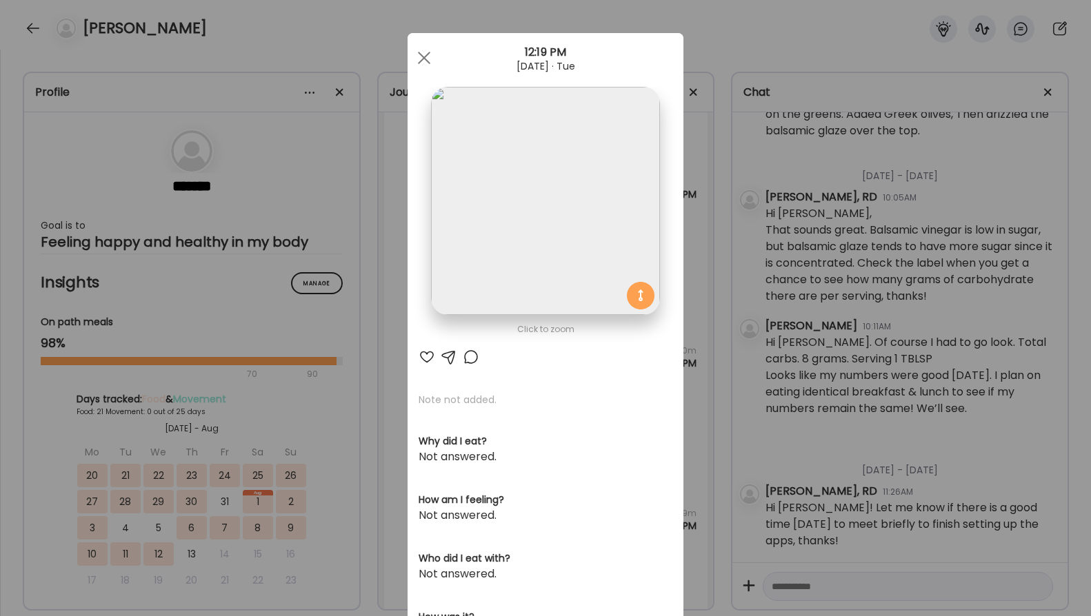
click at [492, 223] on img at bounding box center [545, 201] width 228 height 228
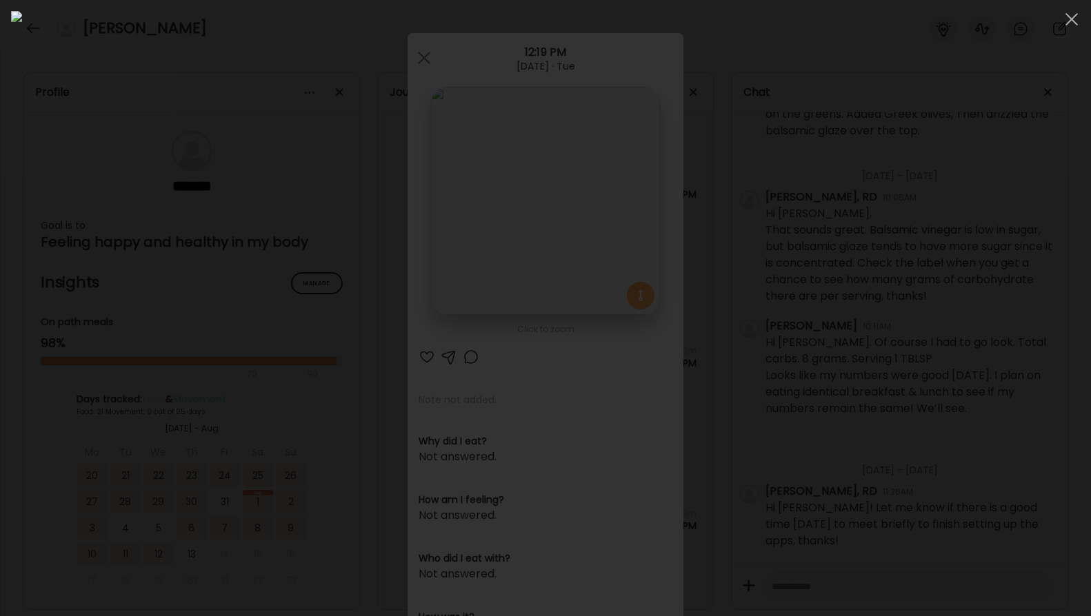
click at [207, 104] on div at bounding box center [545, 308] width 1069 height 594
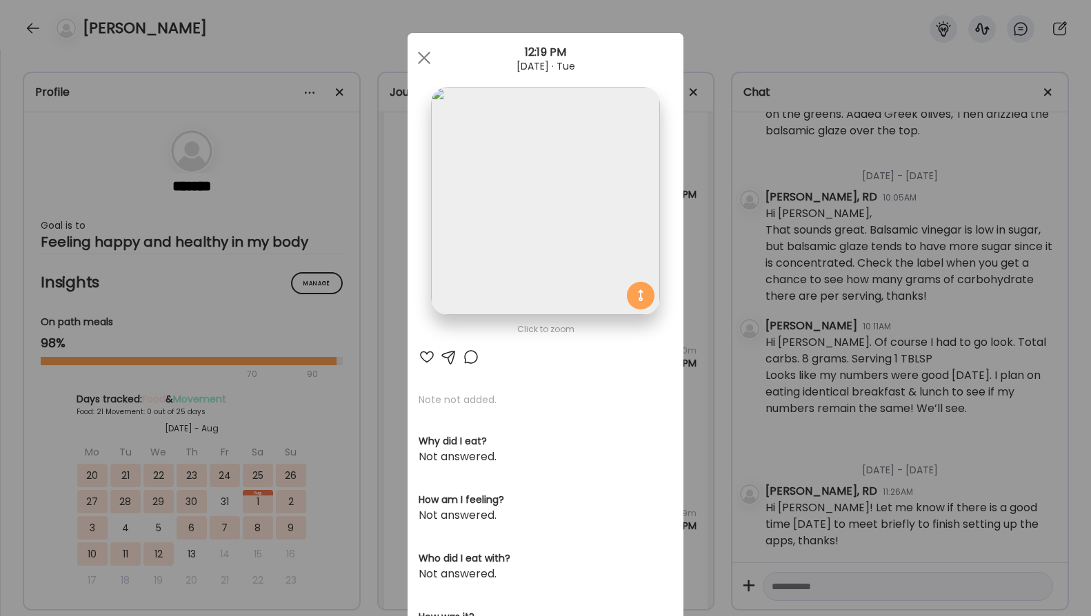
click at [350, 30] on div "Ate Coach Dashboard Wahoo! It’s official Take a moment to set up your Coach Pro…" at bounding box center [545, 308] width 1091 height 616
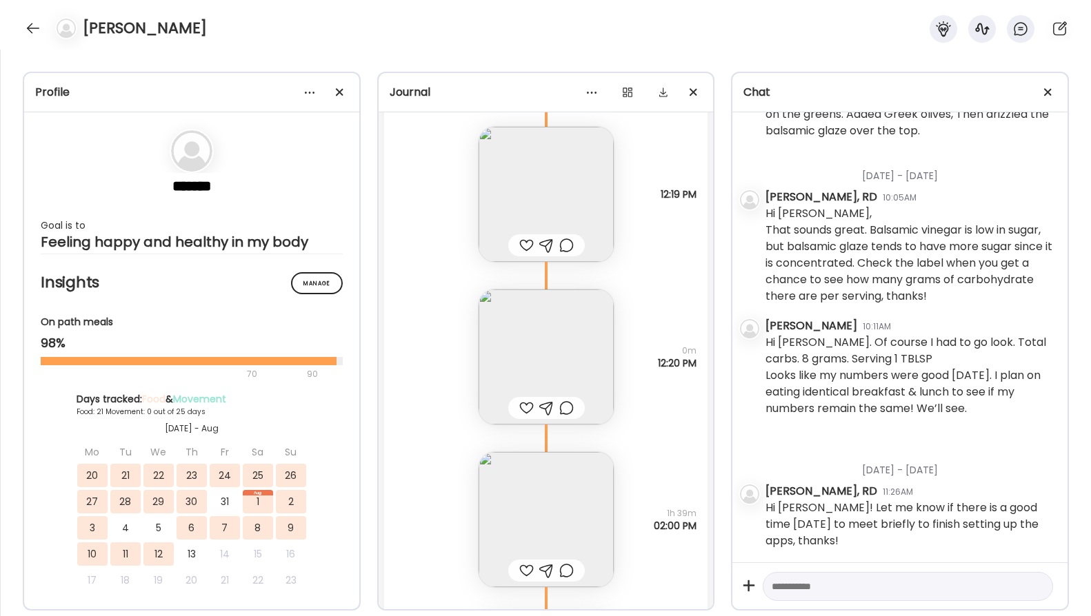
click at [562, 188] on img at bounding box center [546, 194] width 135 height 135
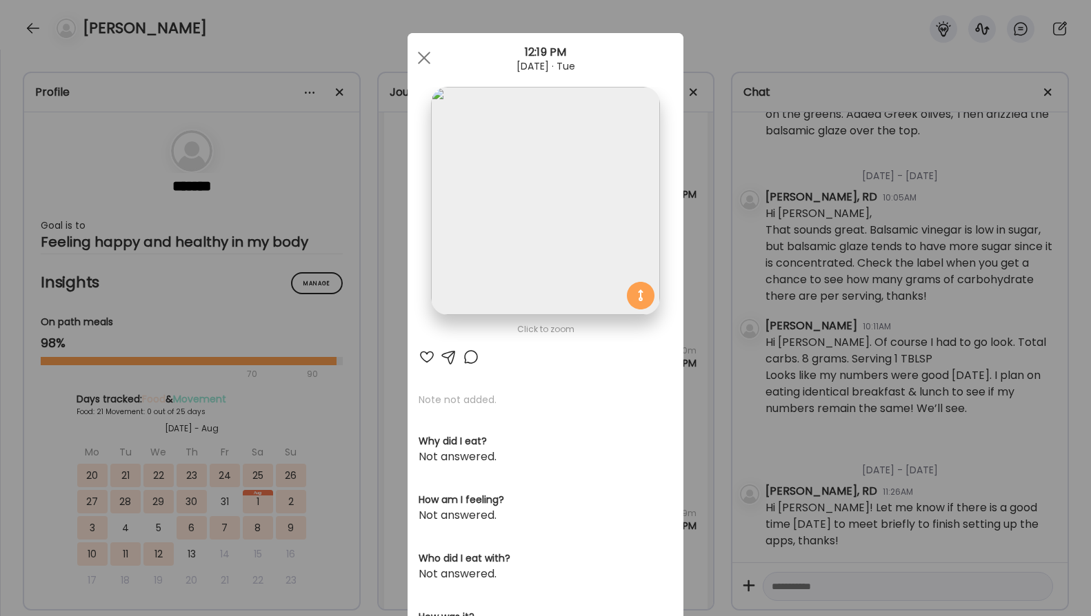
click at [495, 230] on img at bounding box center [545, 201] width 228 height 228
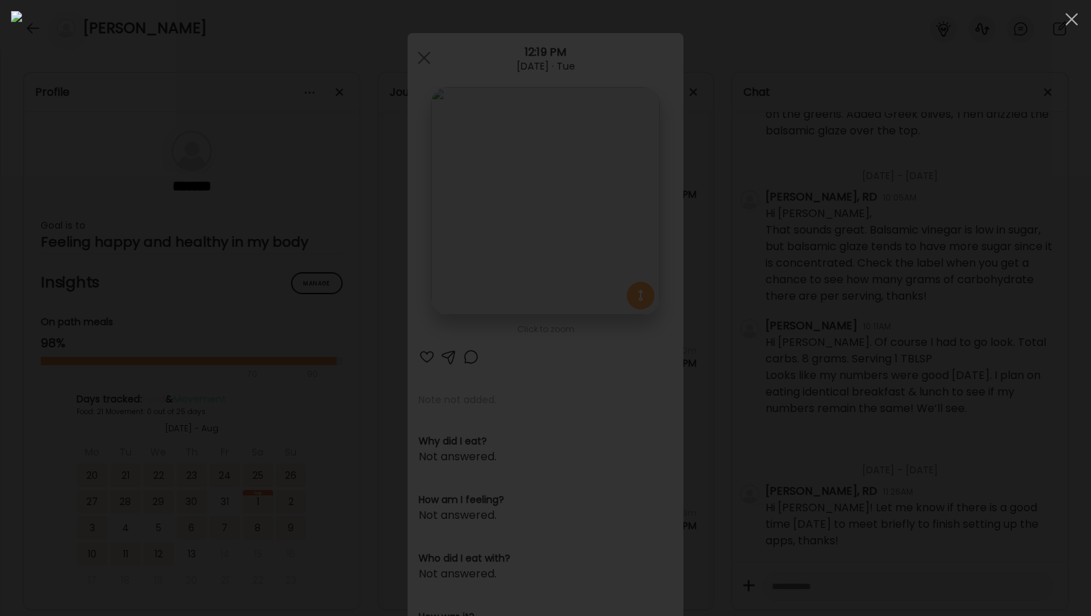
click at [495, 230] on img at bounding box center [545, 308] width 1069 height 594
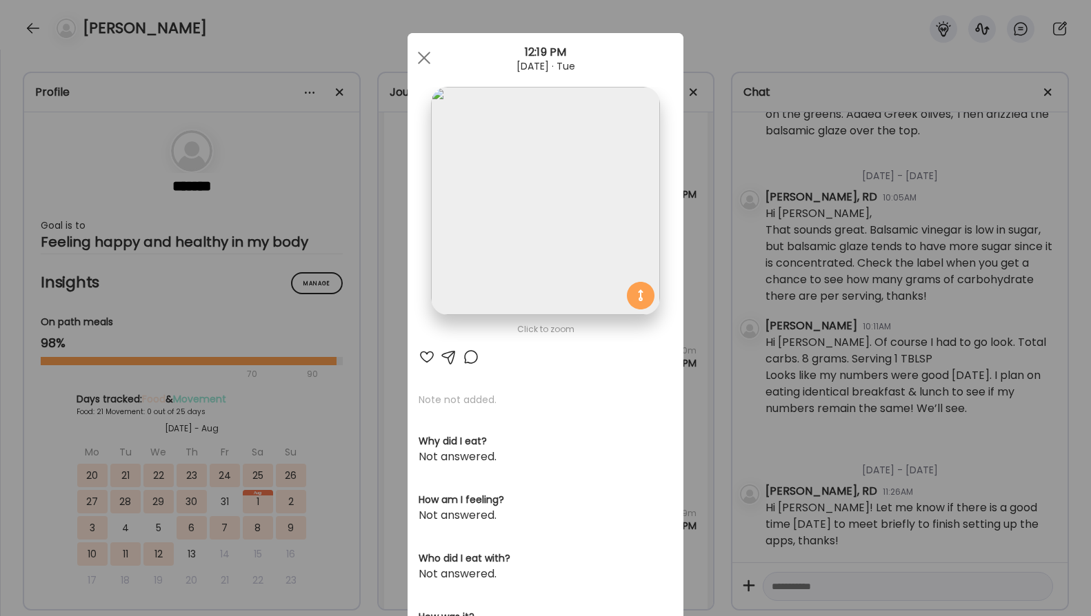
click at [495, 230] on img at bounding box center [545, 201] width 228 height 228
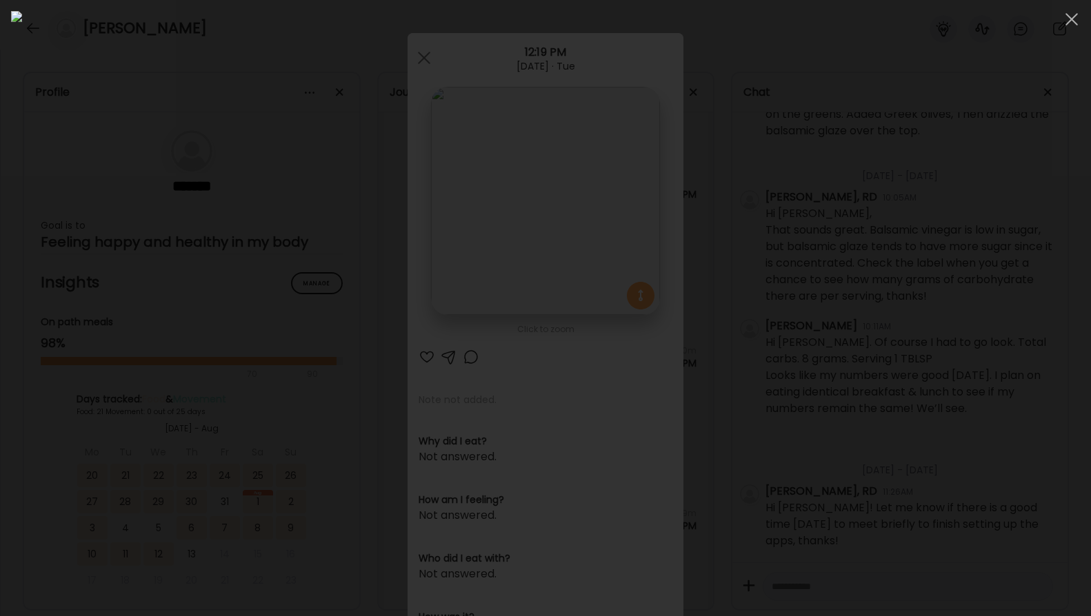
drag, startPoint x: 169, startPoint y: 561, endPoint x: 153, endPoint y: 554, distance: 17.3
click at [168, 561] on div at bounding box center [545, 308] width 1069 height 594
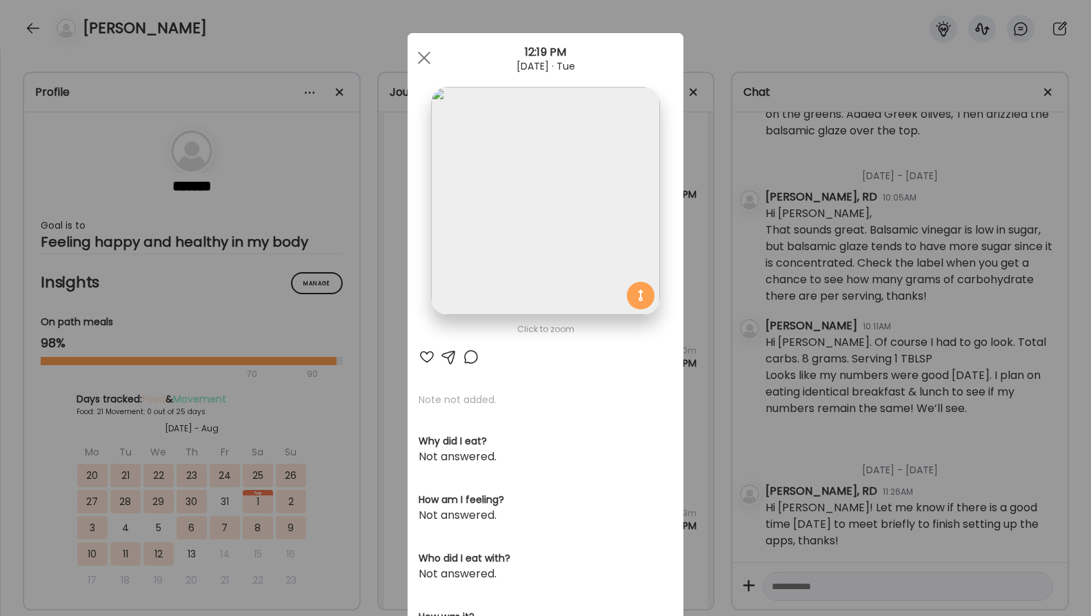
click at [703, 423] on div "Ate Coach Dashboard Wahoo! It’s official Take a moment to set up your Coach Pro…" at bounding box center [545, 308] width 1091 height 616
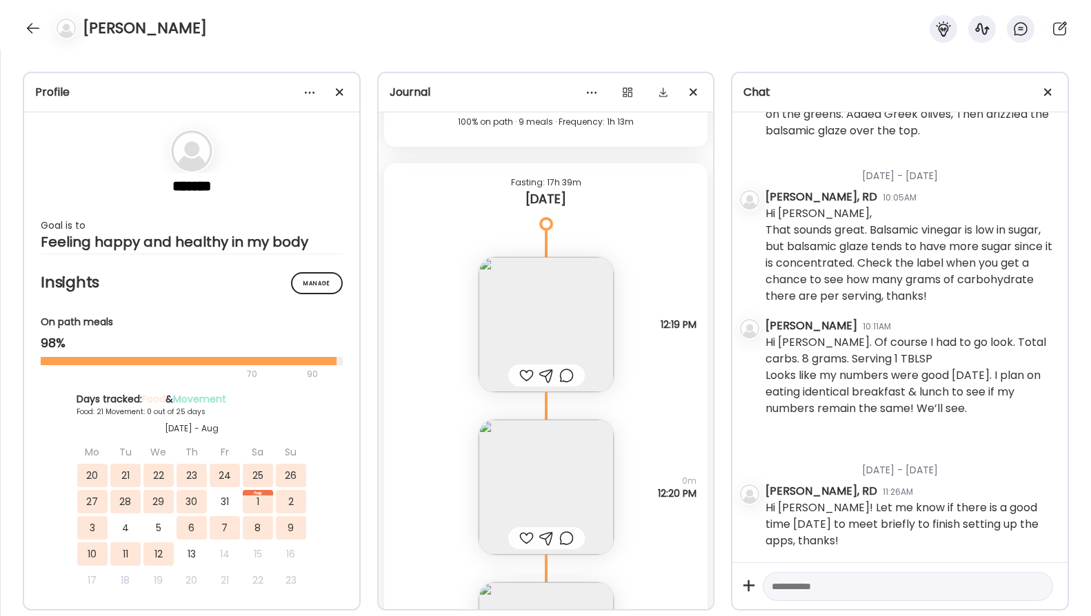
scroll to position [46744, 0]
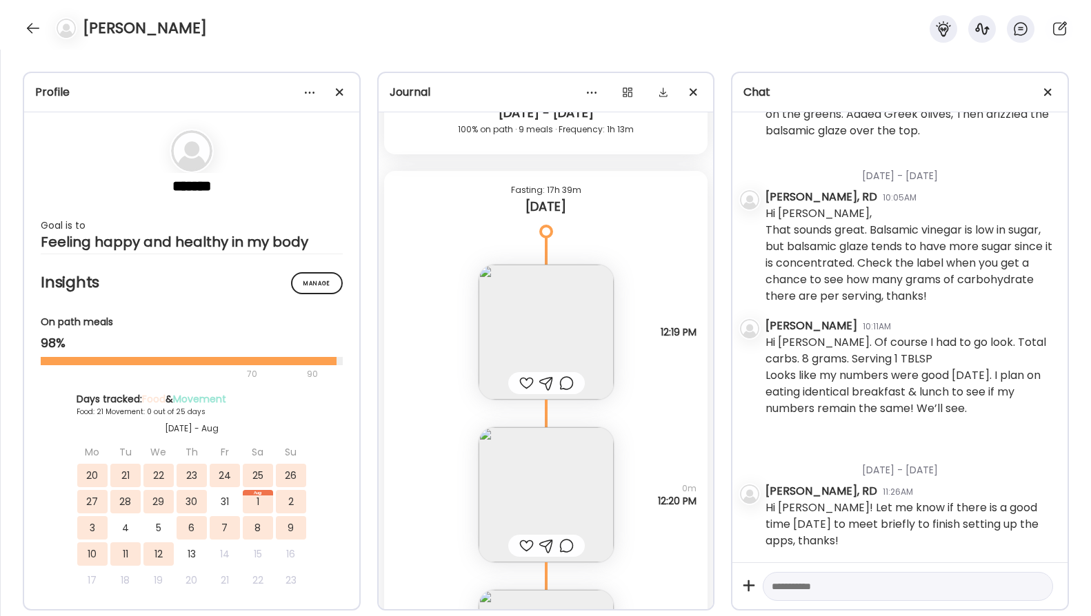
click at [545, 312] on img at bounding box center [546, 332] width 135 height 135
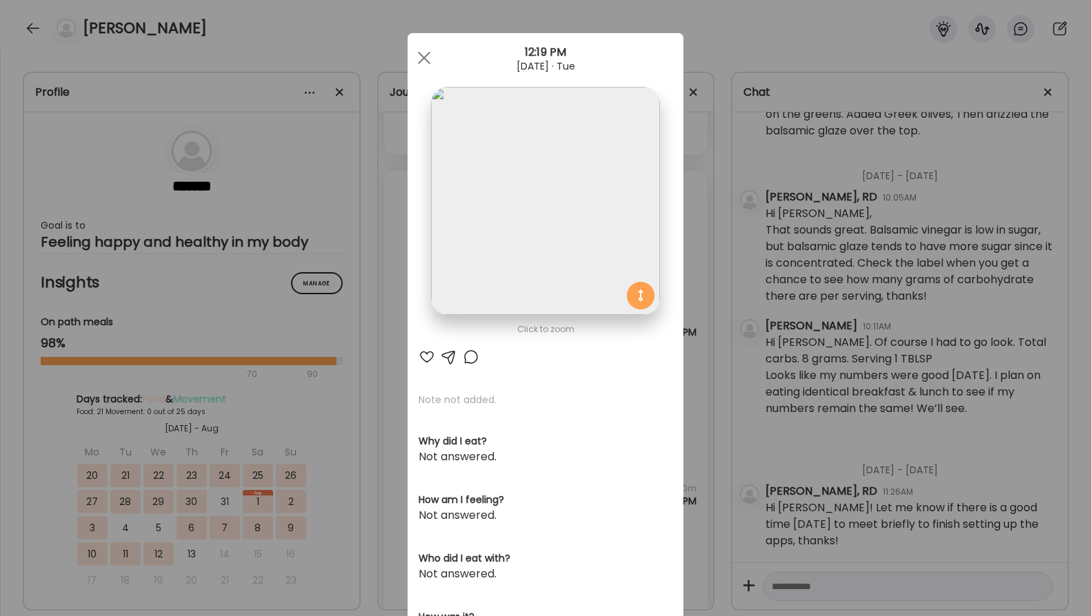
click at [545, 230] on img at bounding box center [545, 201] width 228 height 228
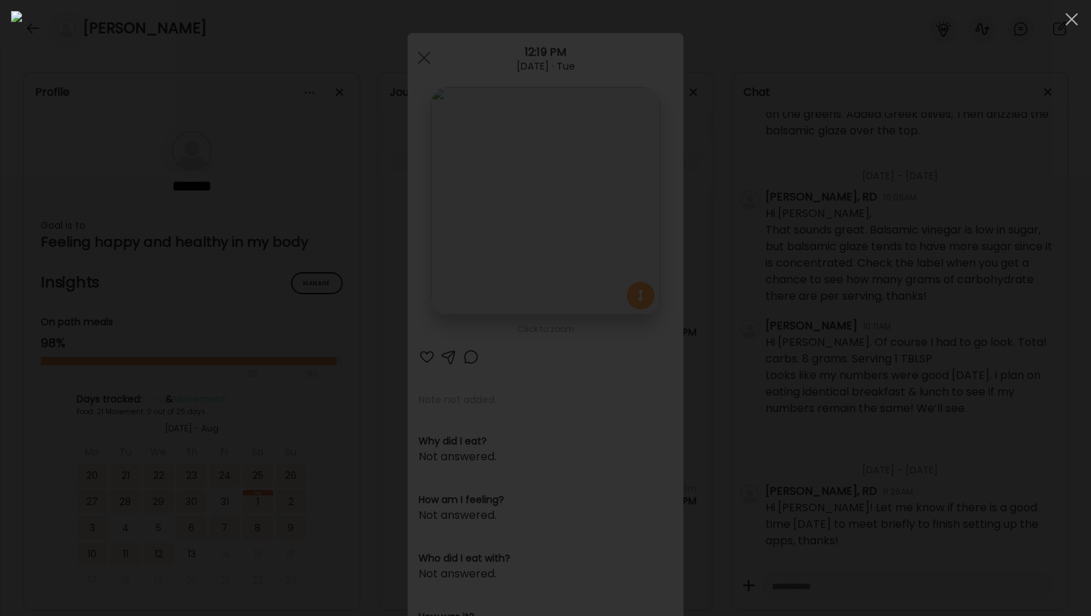
click at [983, 388] on div at bounding box center [545, 308] width 1069 height 594
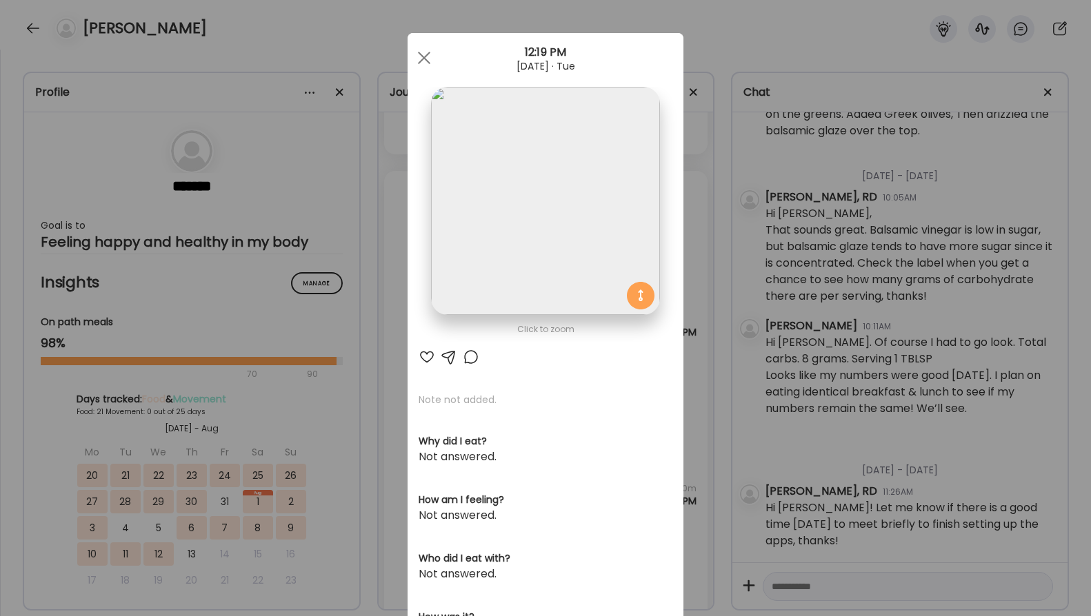
click at [726, 430] on div "Ate Coach Dashboard Wahoo! It’s official Take a moment to set up your Coach Pro…" at bounding box center [545, 308] width 1091 height 616
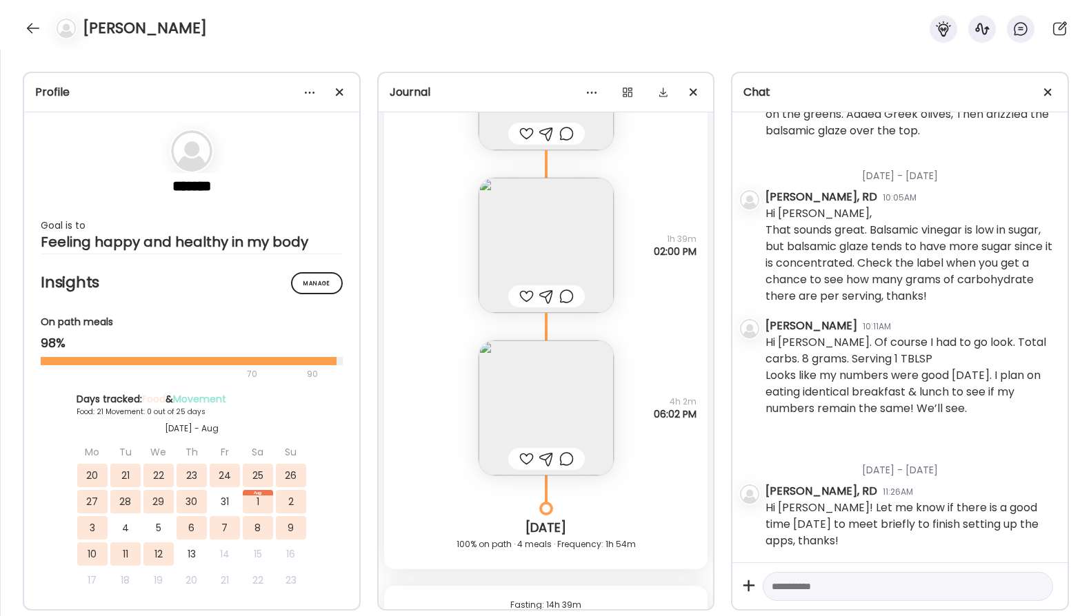
scroll to position [47158, 0]
click at [562, 418] on img at bounding box center [546, 406] width 135 height 135
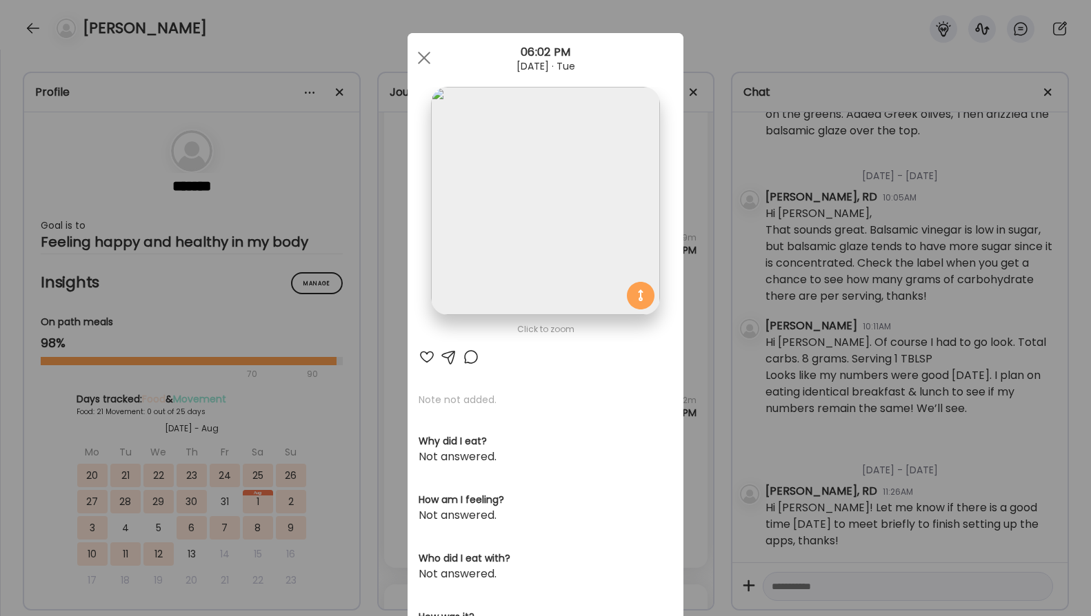
click at [526, 115] on img at bounding box center [545, 201] width 228 height 228
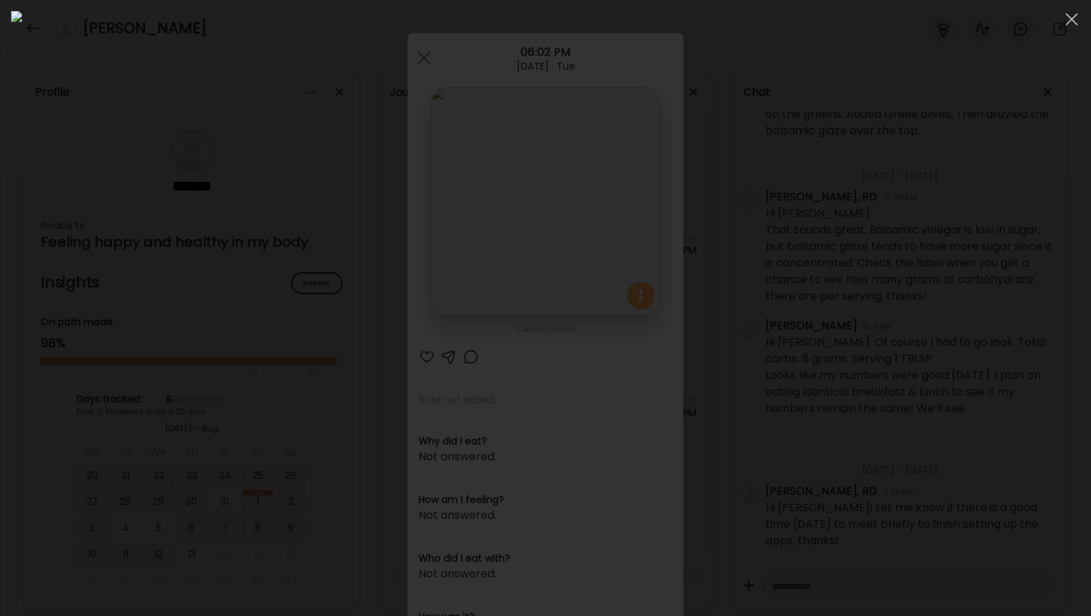
click at [481, 157] on img at bounding box center [545, 308] width 1069 height 594
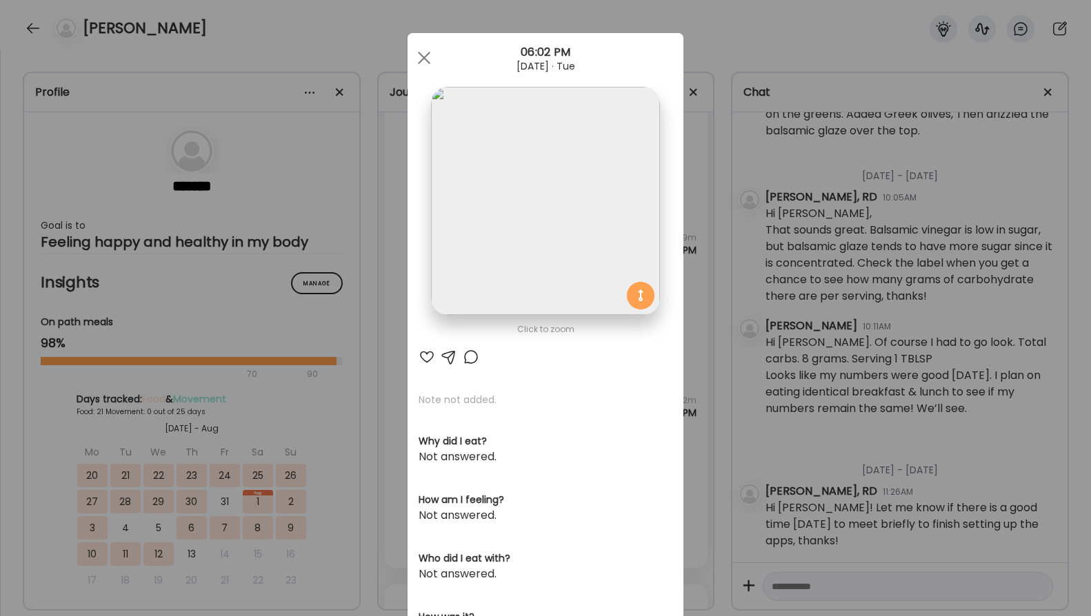
click at [481, 157] on img at bounding box center [545, 201] width 228 height 228
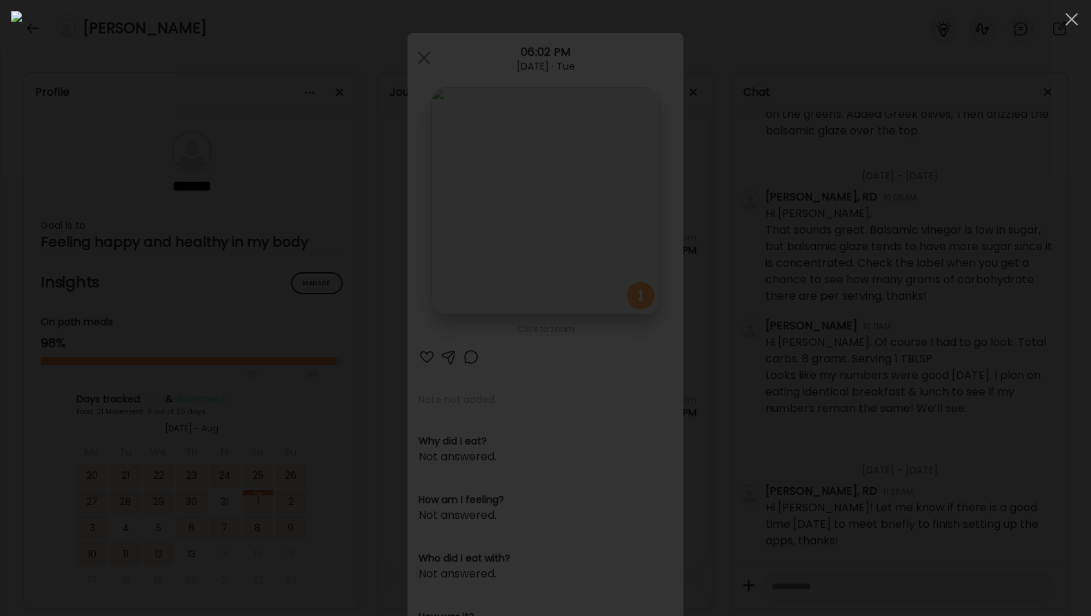
click at [887, 338] on div at bounding box center [545, 308] width 1069 height 594
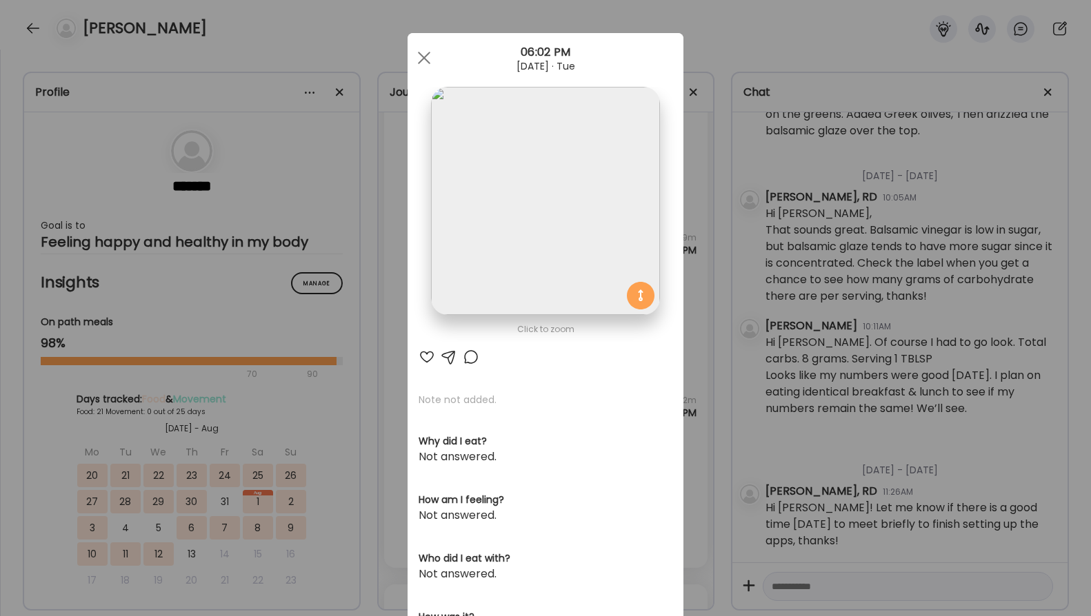
click at [681, 332] on div "Ate Coach Dashboard Wahoo! It’s official Take a moment to set up your Coach Pro…" at bounding box center [545, 308] width 1091 height 616
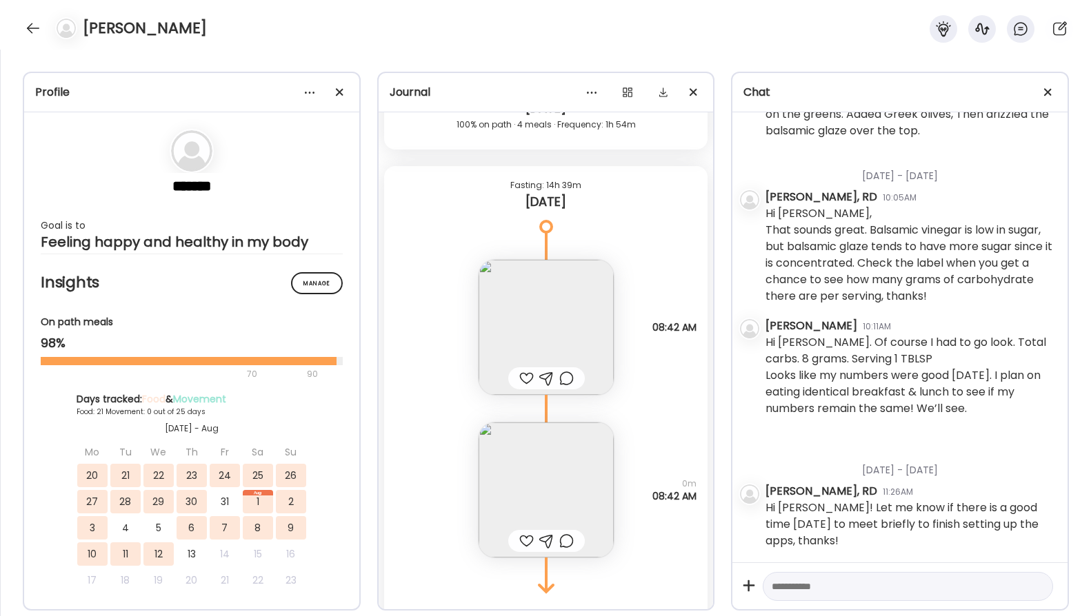
scroll to position [47640, 0]
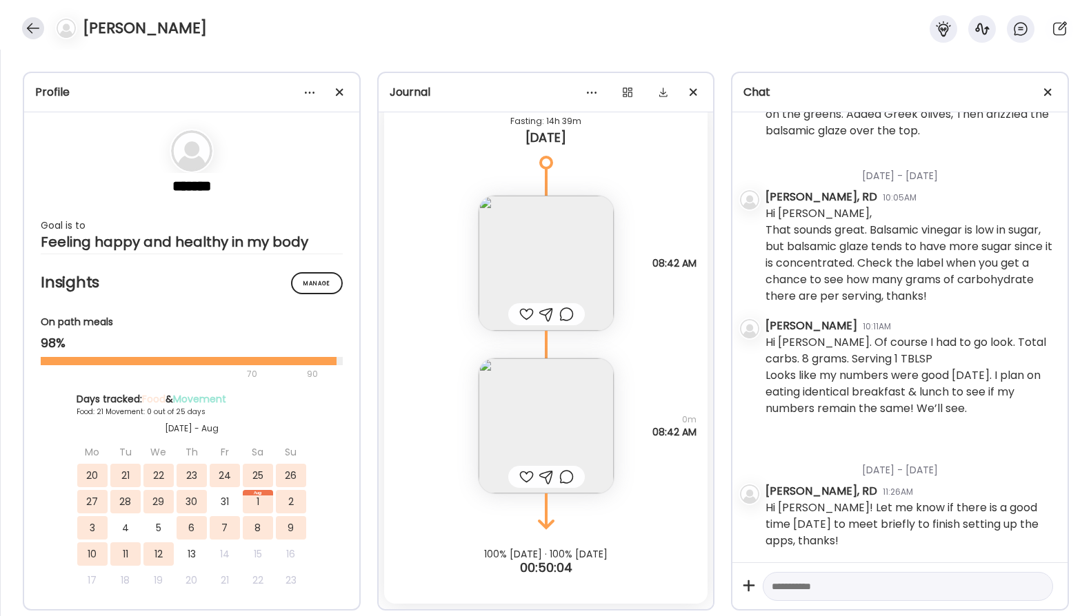
click at [26, 29] on div at bounding box center [33, 28] width 22 height 22
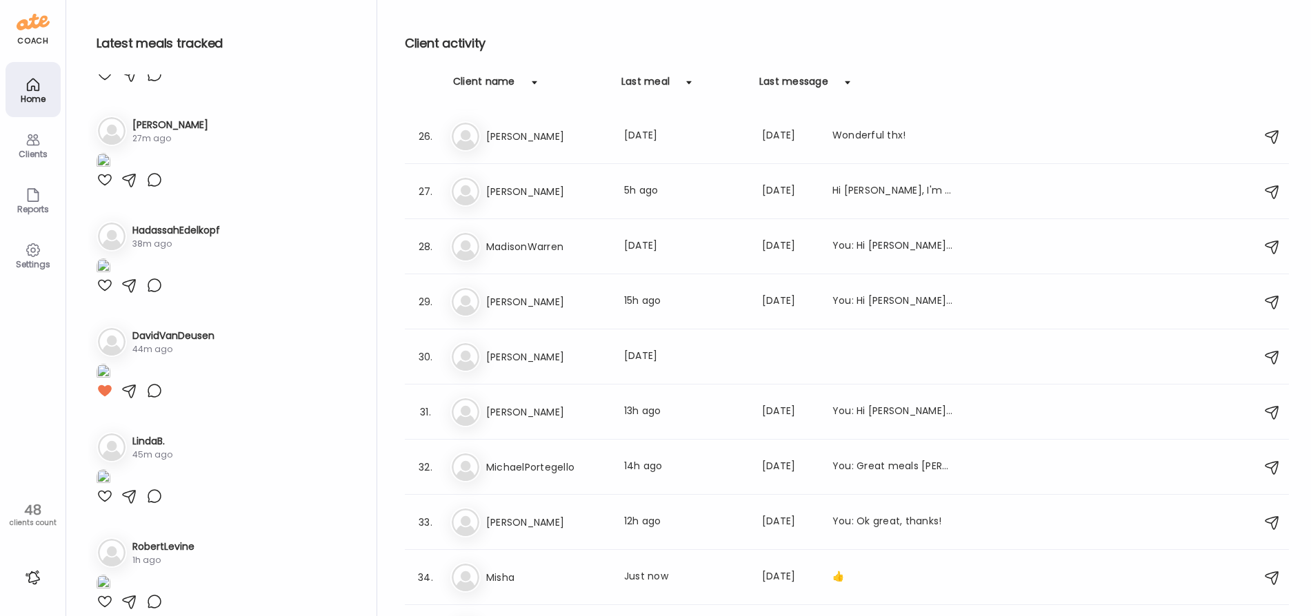
scroll to position [0, 0]
